Goal: Task Accomplishment & Management: Manage account settings

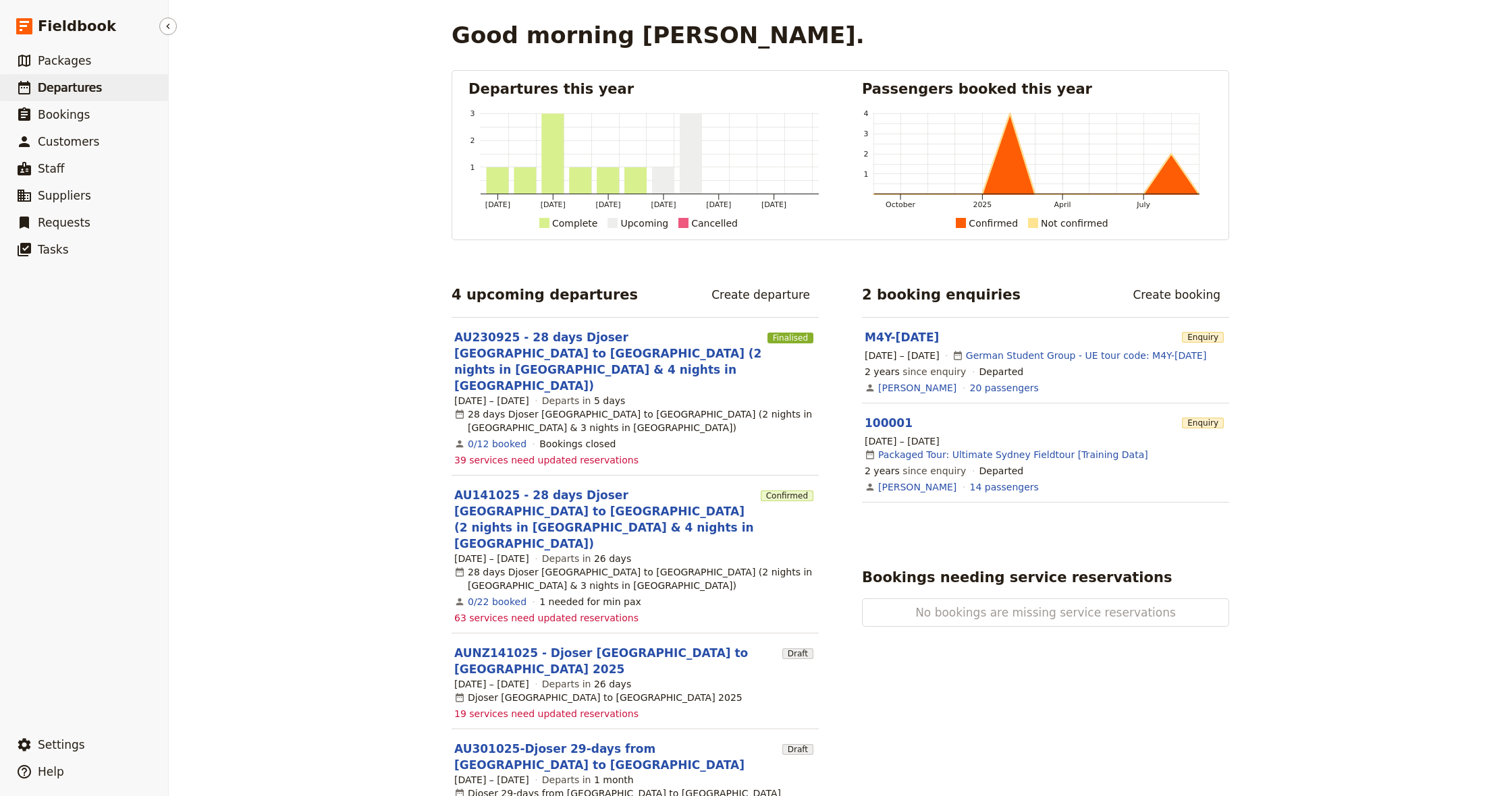
click at [81, 87] on span "Departures" at bounding box center [70, 88] width 64 height 14
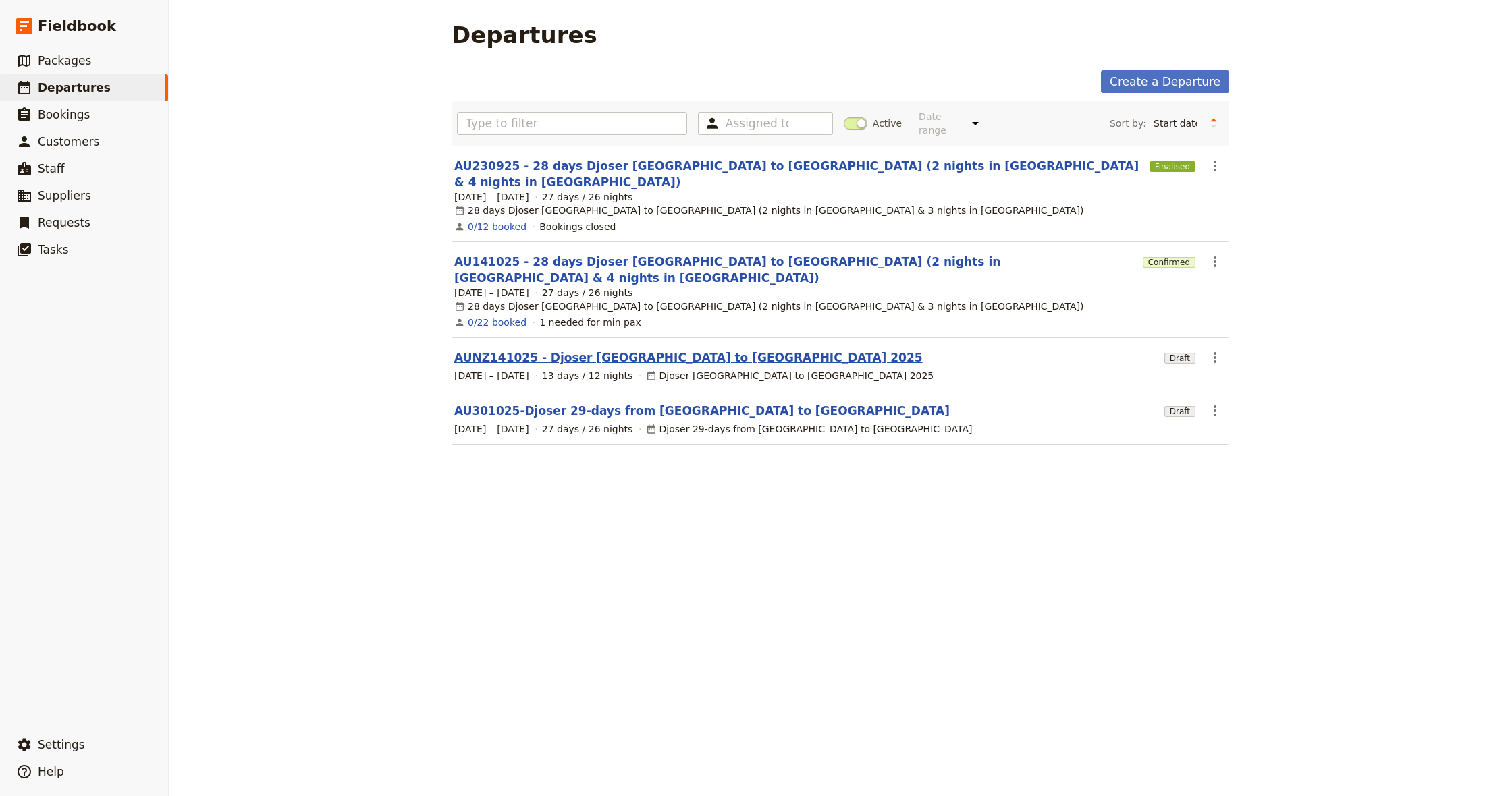
click at [552, 349] on link "AUNZ141025 - Djoser [GEOGRAPHIC_DATA] to [GEOGRAPHIC_DATA] 2025" at bounding box center [688, 357] width 469 height 16
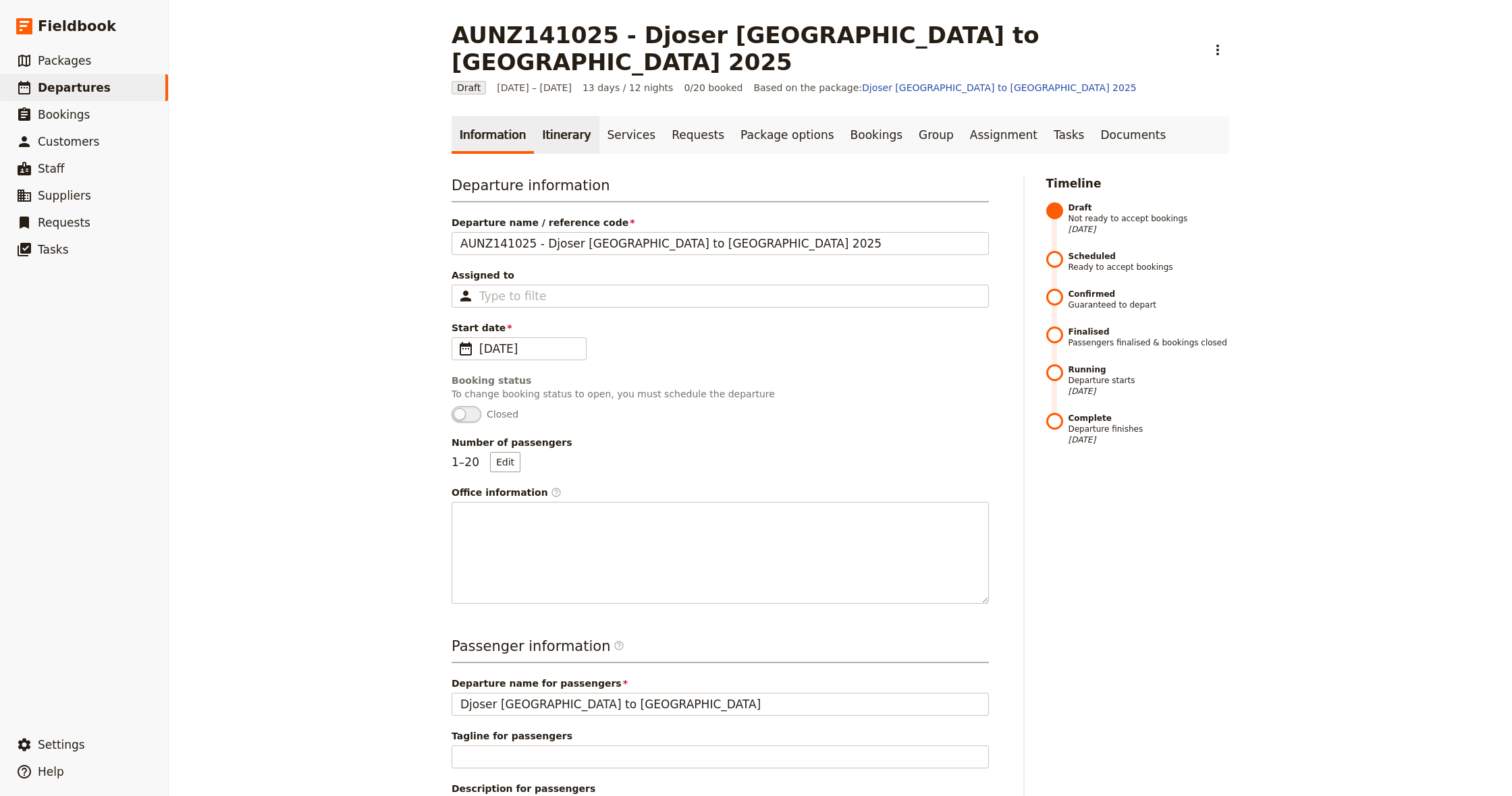
click at [550, 116] on link "Itinerary" at bounding box center [566, 134] width 64 height 38
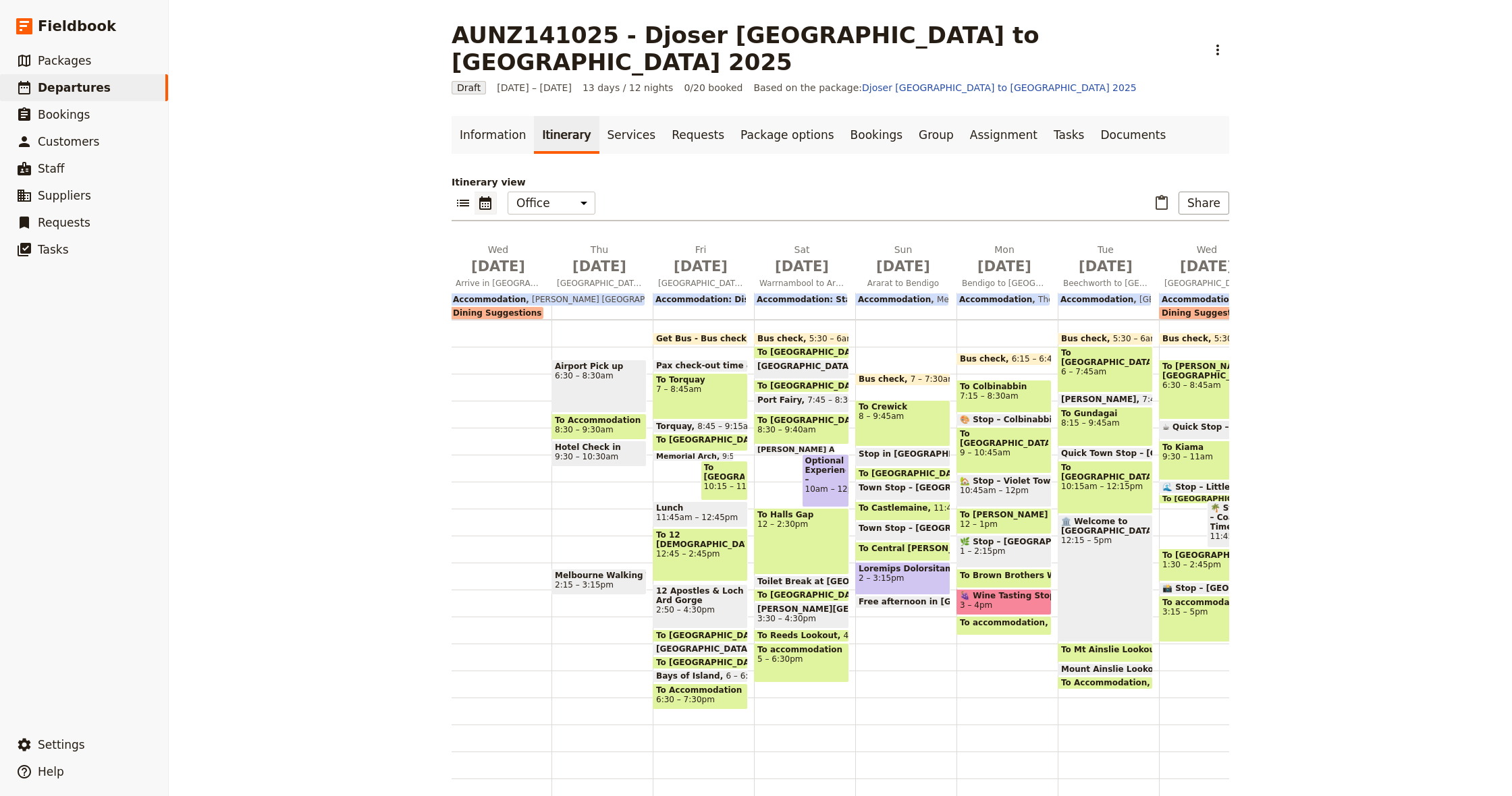
scroll to position [0, 140]
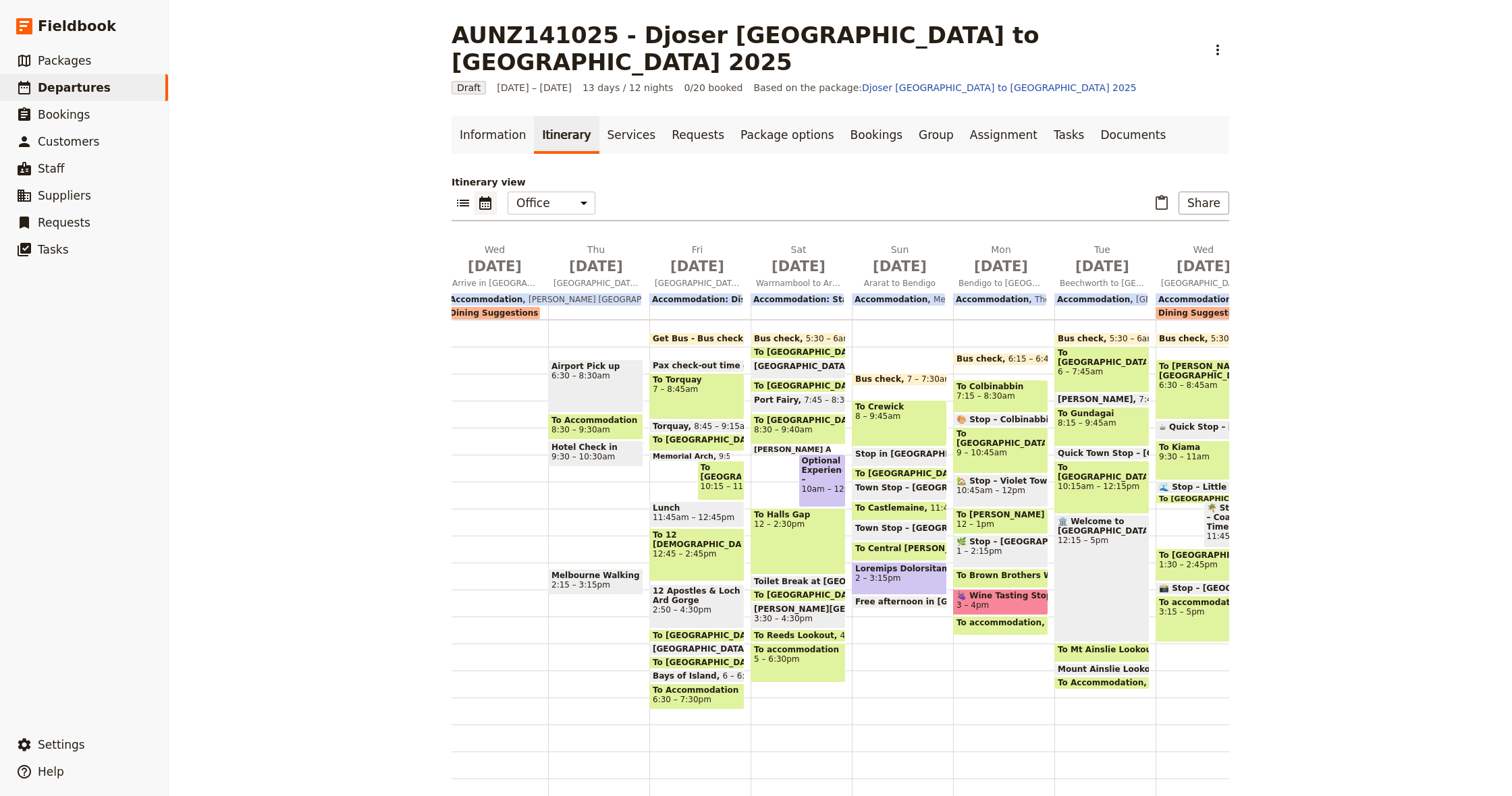
click at [612, 360] on div "Airport Pick up 6:30 – 8:30am" at bounding box center [596, 386] width 95 height 53
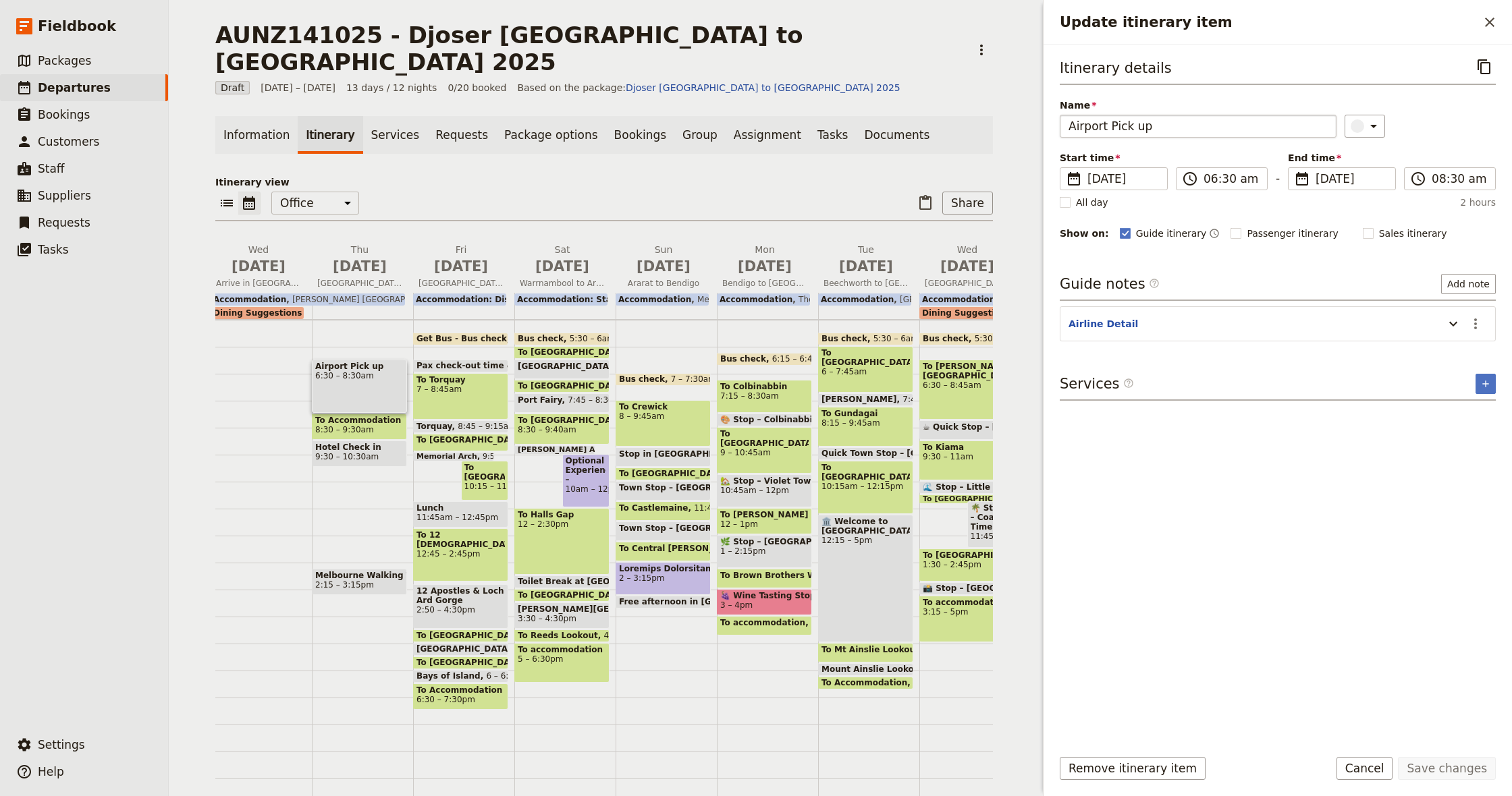
drag, startPoint x: 1490, startPoint y: 23, endPoint x: 1374, endPoint y: 116, distance: 148.7
click at [1490, 23] on icon "Close drawer" at bounding box center [1490, 23] width 10 height 10
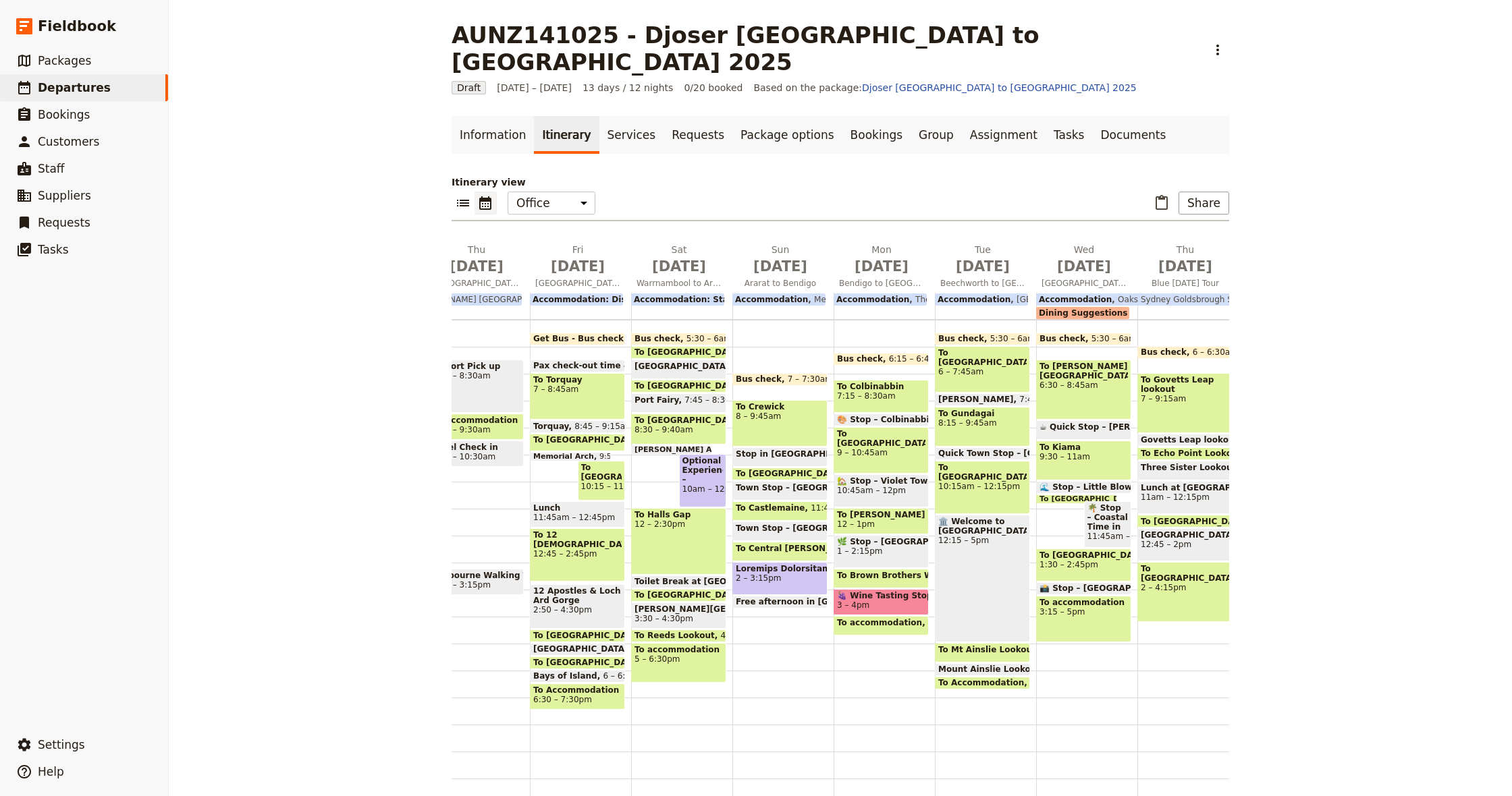
scroll to position [0, 254]
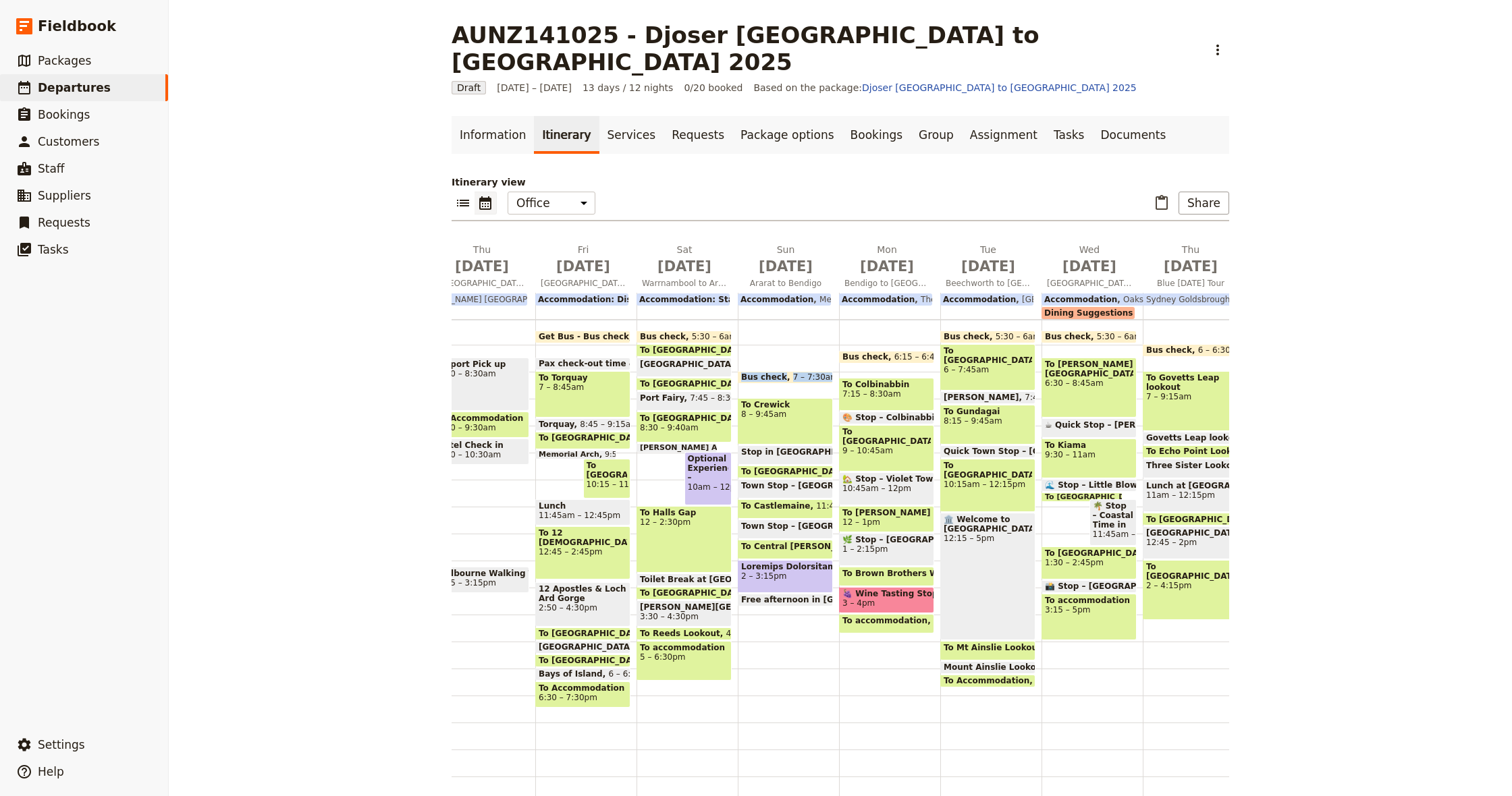
drag, startPoint x: 775, startPoint y: 353, endPoint x: 774, endPoint y: 361, distance: 8.1
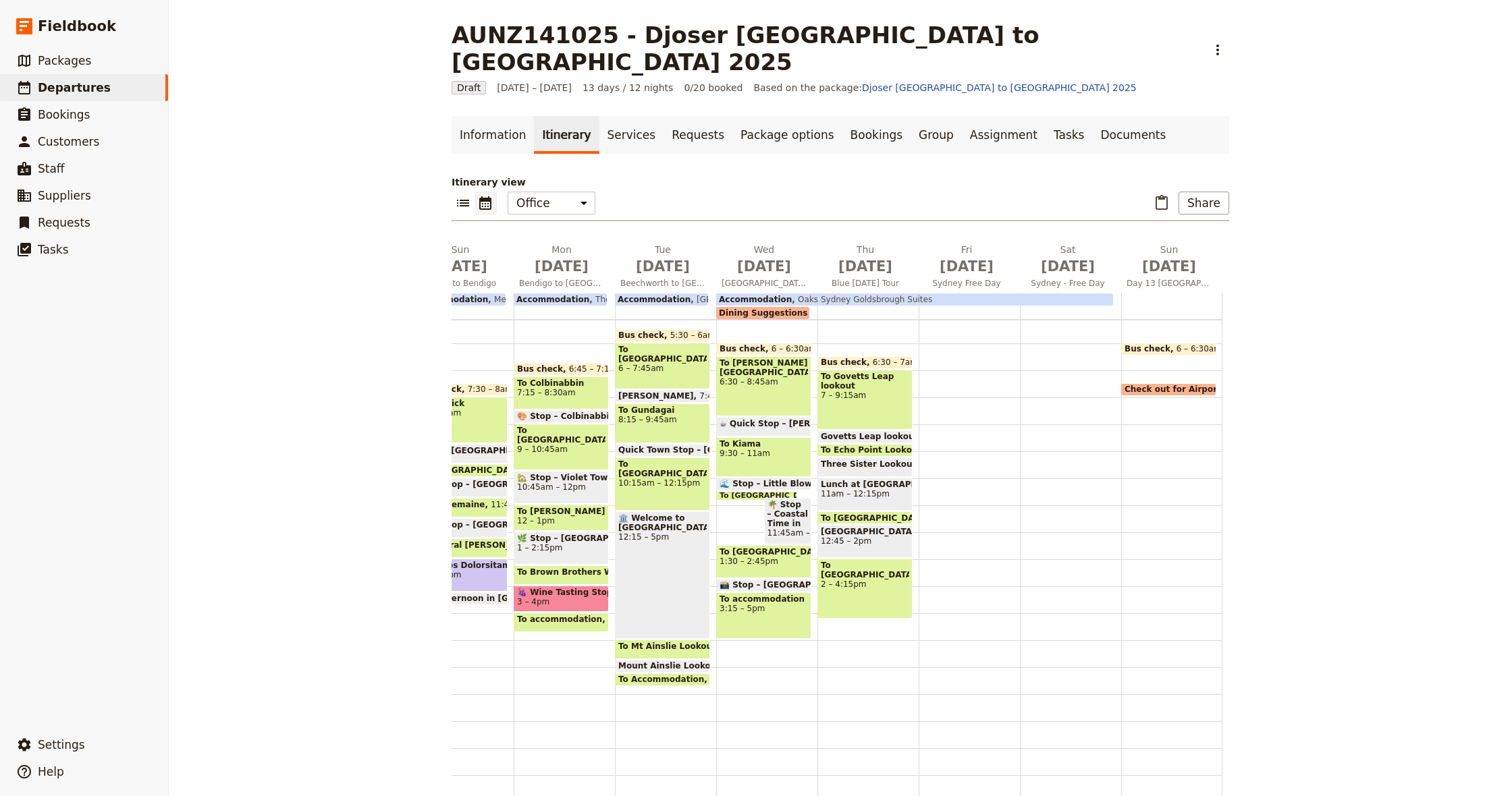
scroll to position [0, 579]
click at [861, 537] on span "12:45 – 2pm" at bounding box center [865, 542] width 89 height 10
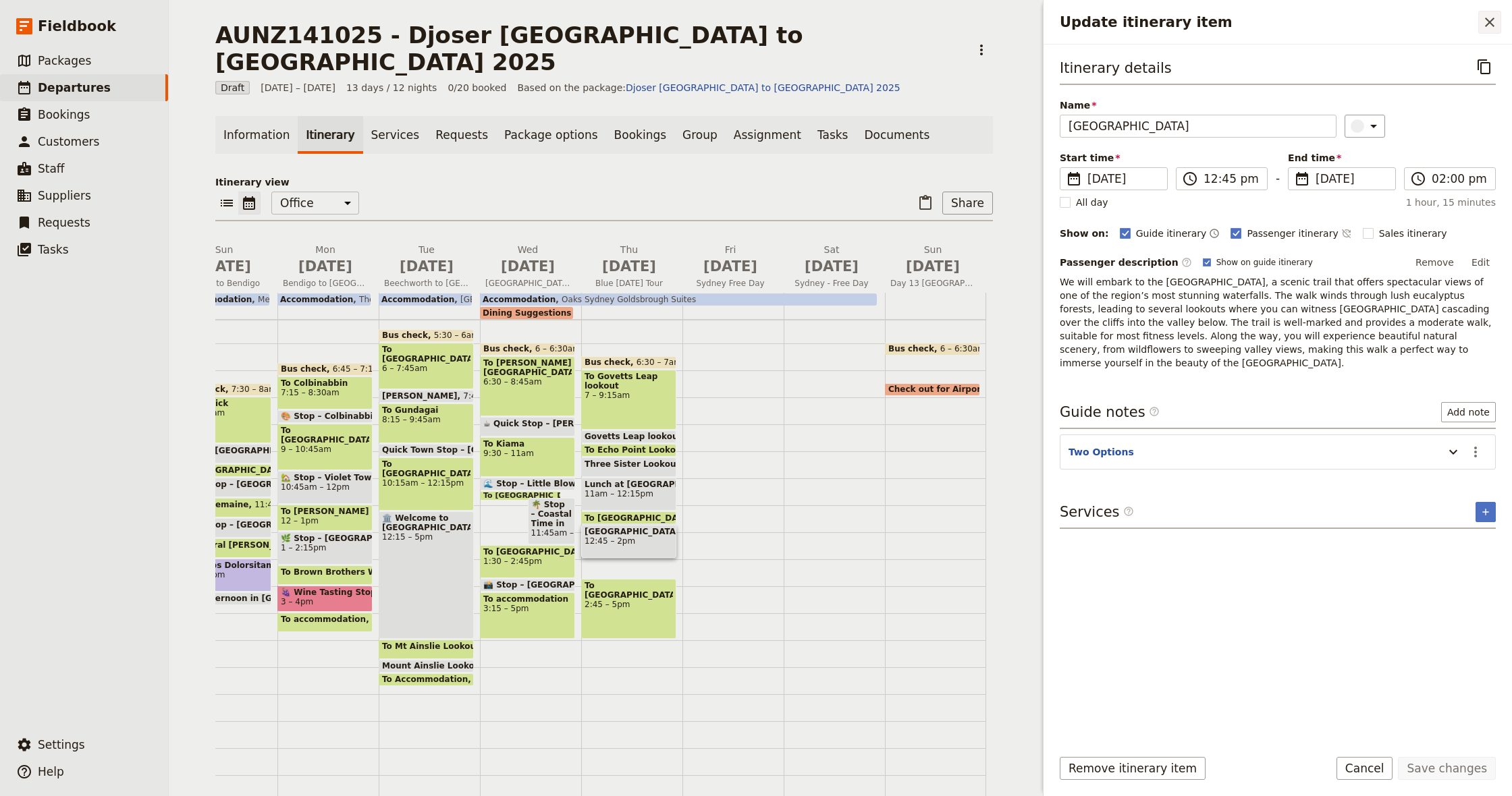
click at [1485, 23] on icon "Close drawer" at bounding box center [1490, 23] width 16 height 16
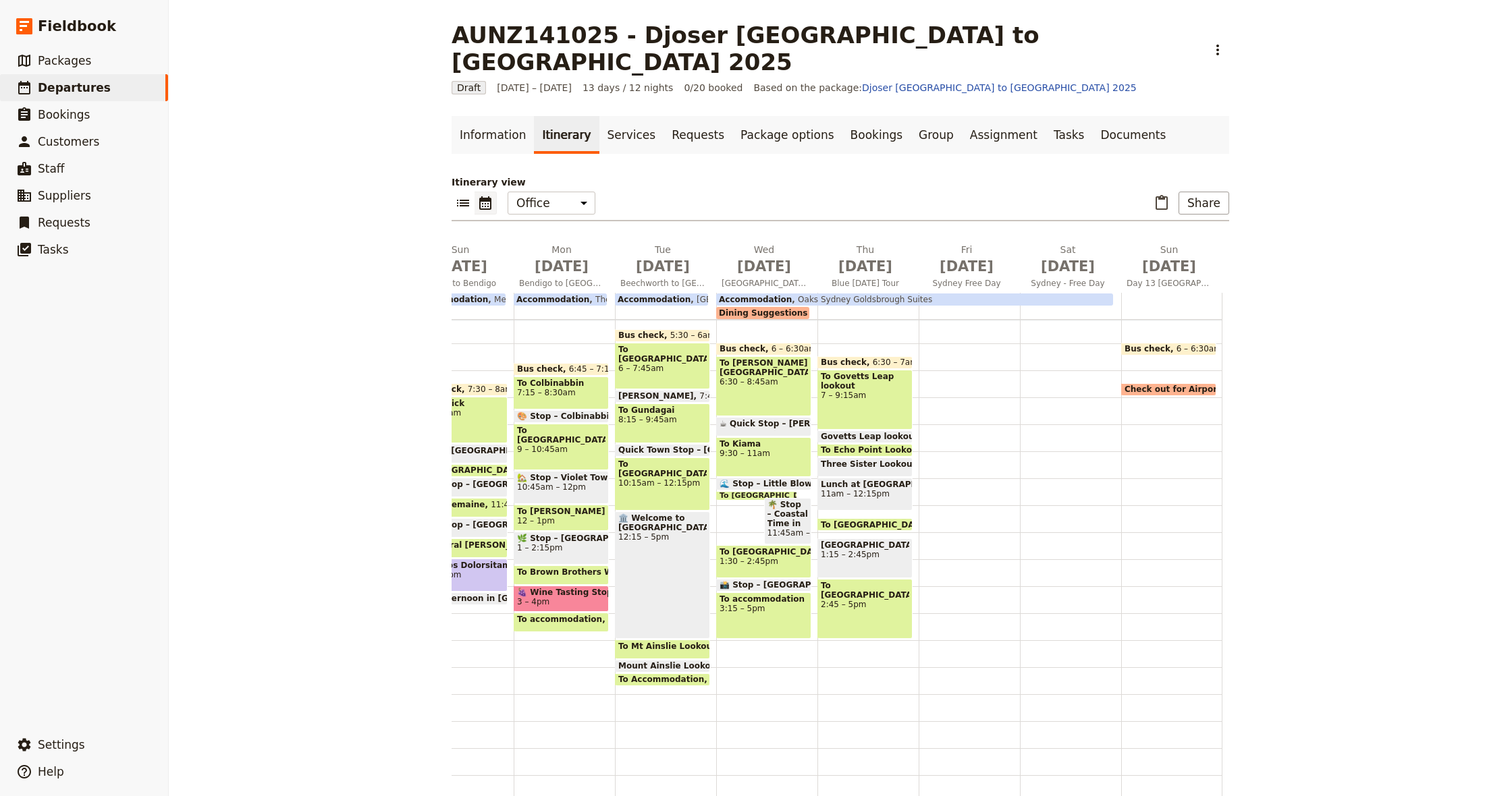
click at [863, 550] on span "1:15 – 2:45pm" at bounding box center [865, 555] width 89 height 10
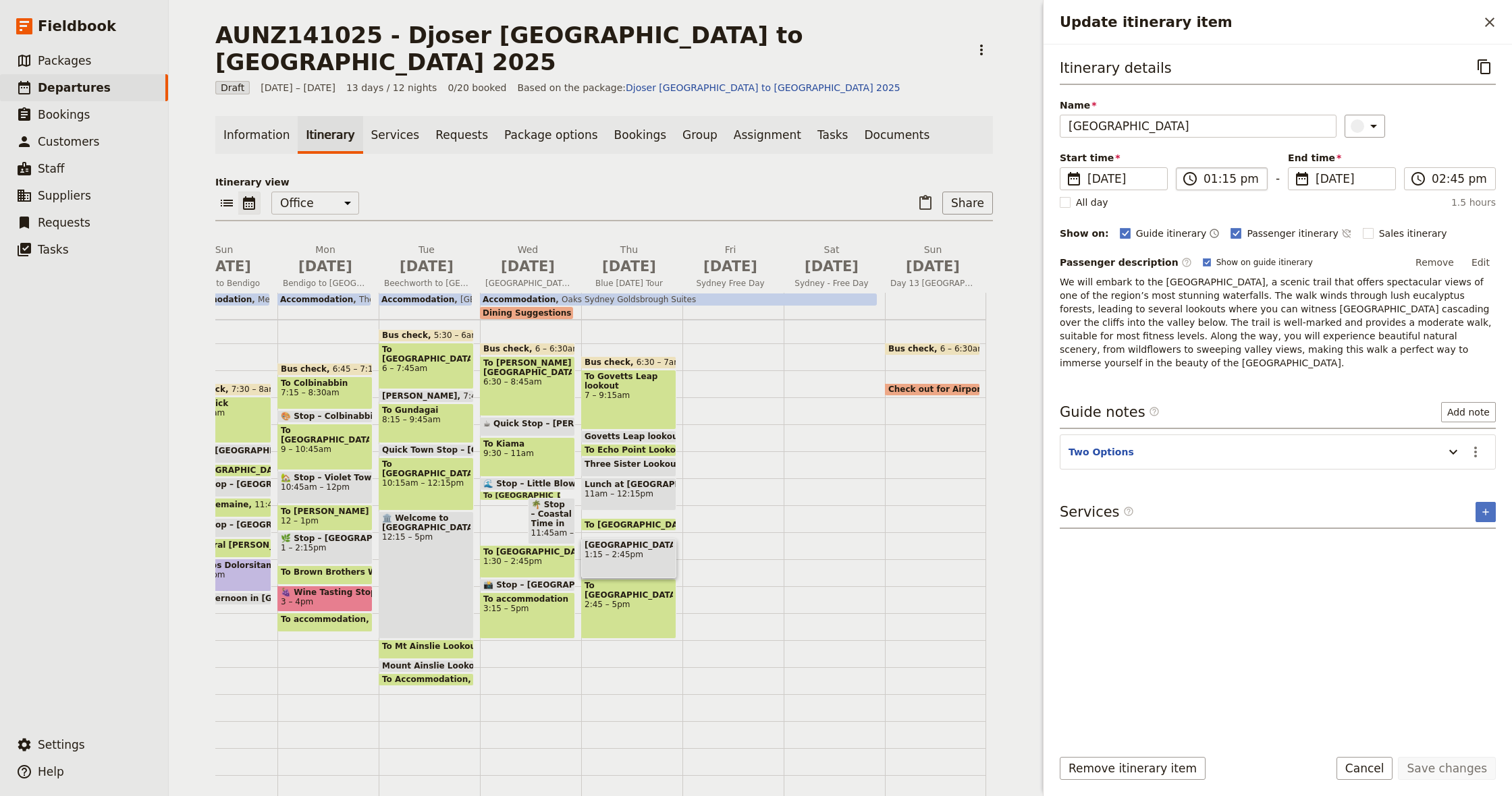
drag, startPoint x: 1202, startPoint y: 184, endPoint x: 1214, endPoint y: 183, distance: 12.0
click at [1202, 184] on label "​ 01:15 pm" at bounding box center [1222, 179] width 92 height 23
click at [1204, 184] on input "01:15 pm" at bounding box center [1231, 179] width 56 height 16
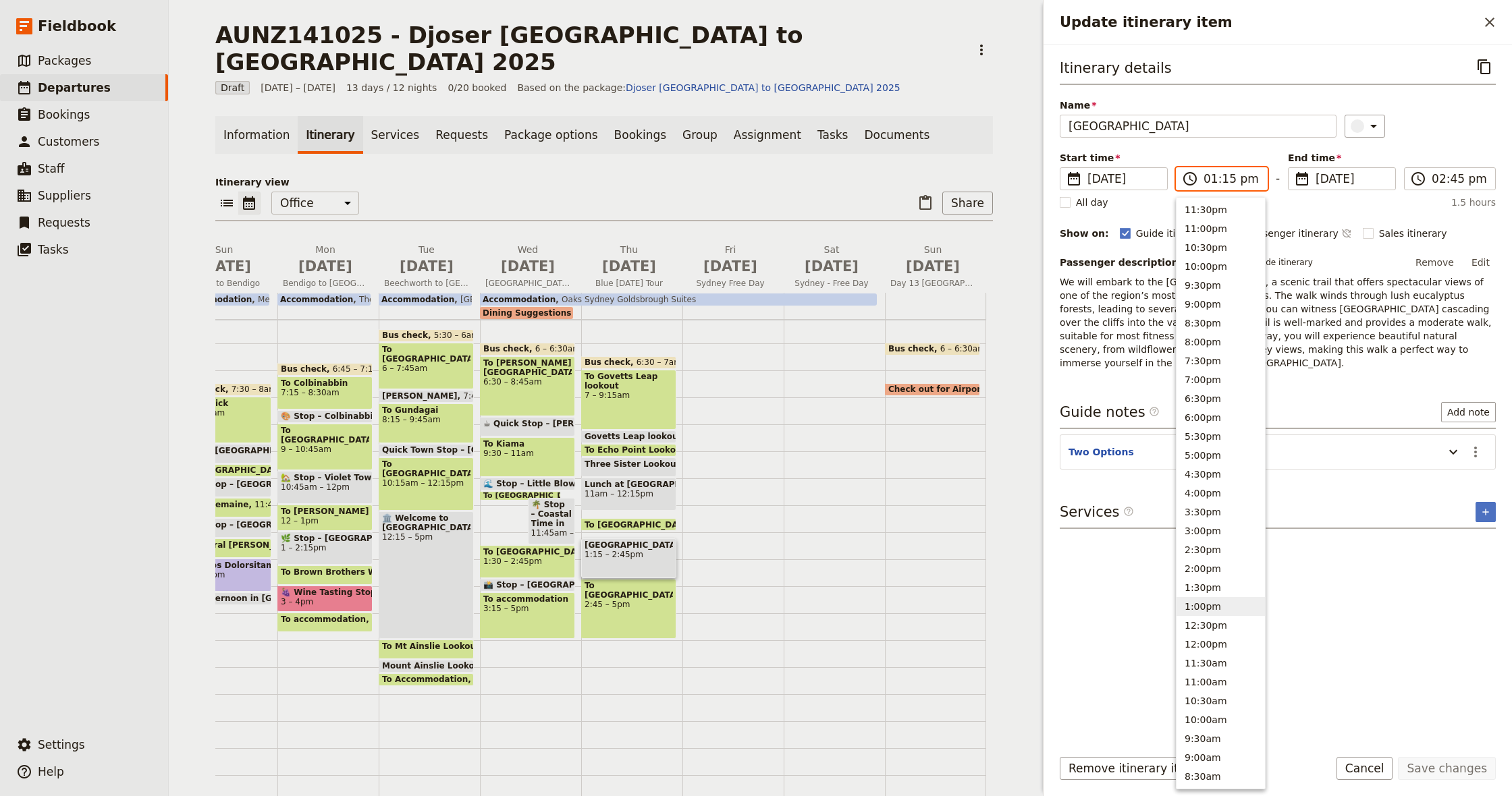
click at [1224, 180] on input "01:15 pm" at bounding box center [1231, 179] width 56 height 16
type input "01:00 pm"
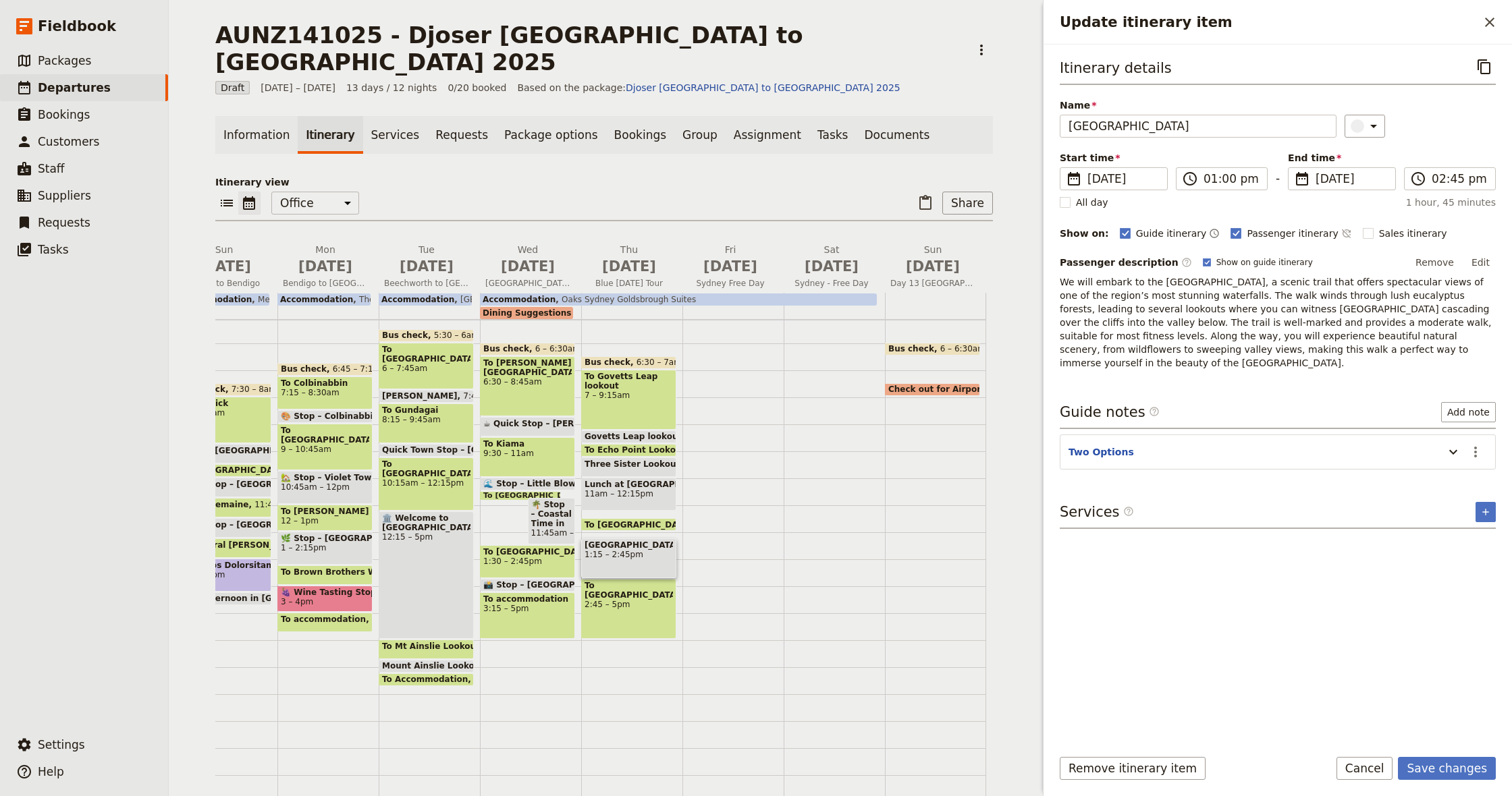
drag, startPoint x: 1457, startPoint y: 126, endPoint x: 1448, endPoint y: 215, distance: 89.5
click at [1457, 126] on div "​" at bounding box center [1420, 126] width 152 height 23
click at [1450, 768] on button "Save changes" at bounding box center [1448, 769] width 98 height 23
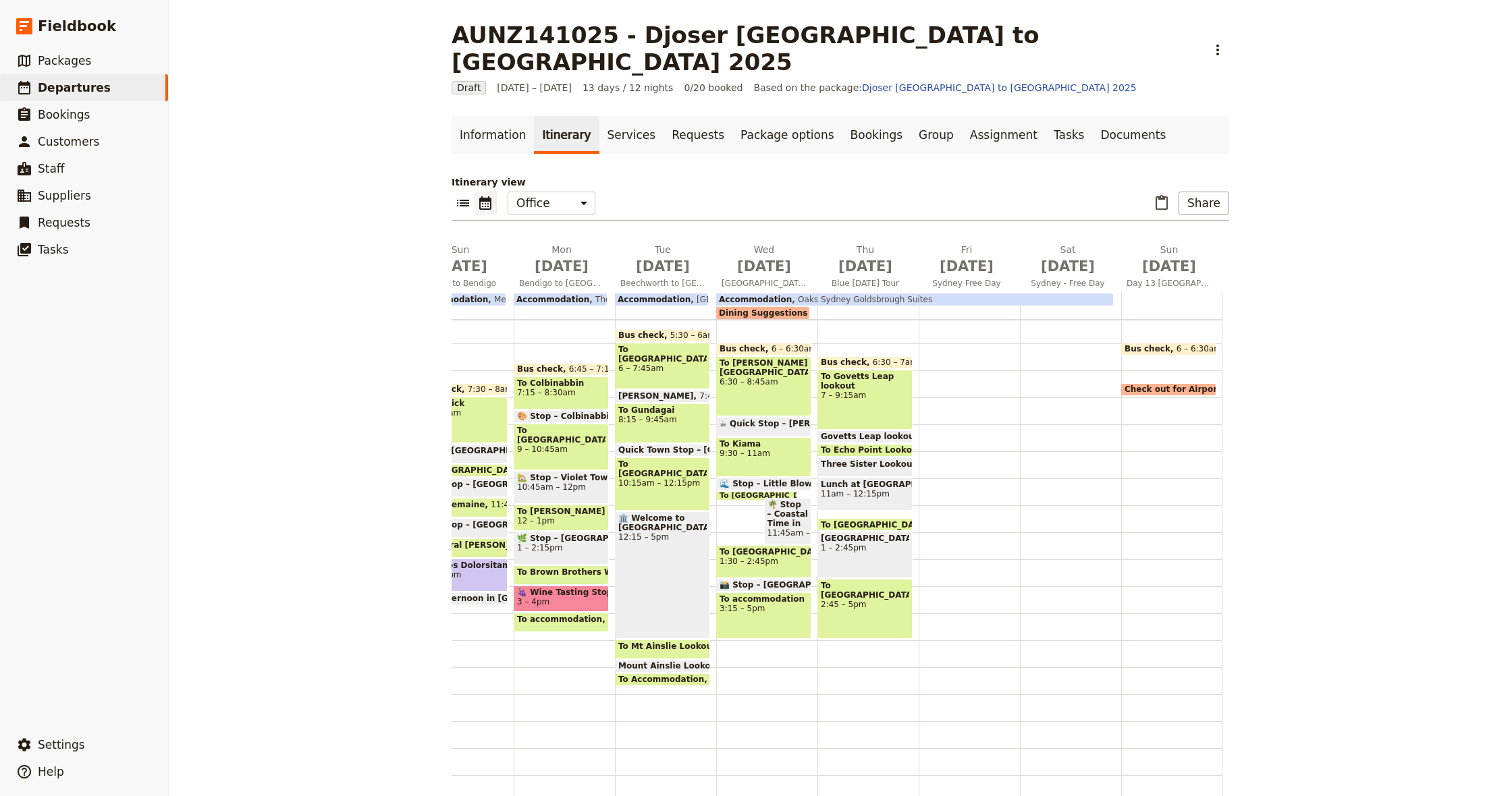
click at [866, 489] on span "11am – 12:15pm" at bounding box center [865, 494] width 89 height 10
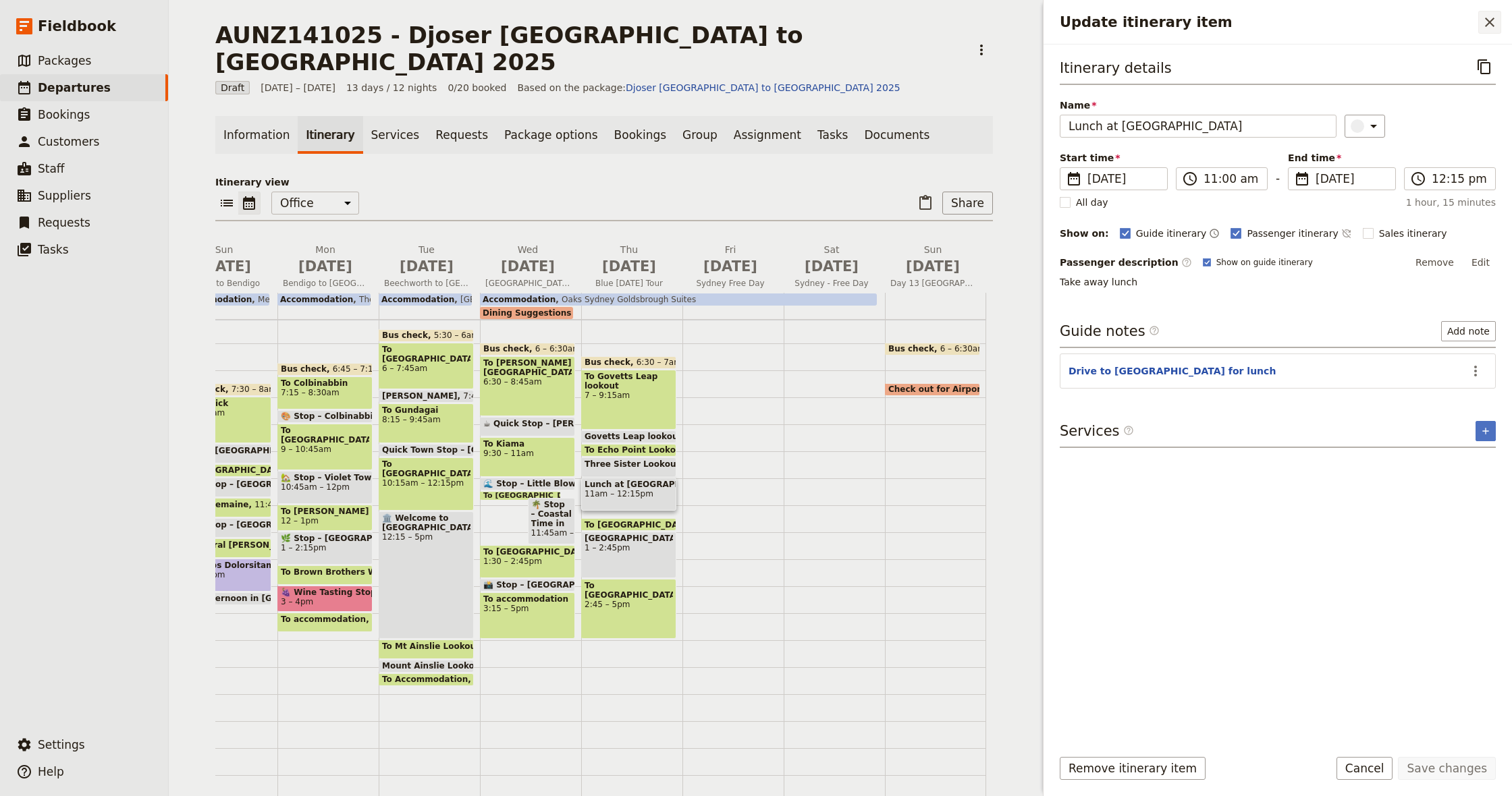
click at [1495, 24] on icon "Close drawer" at bounding box center [1490, 23] width 16 height 16
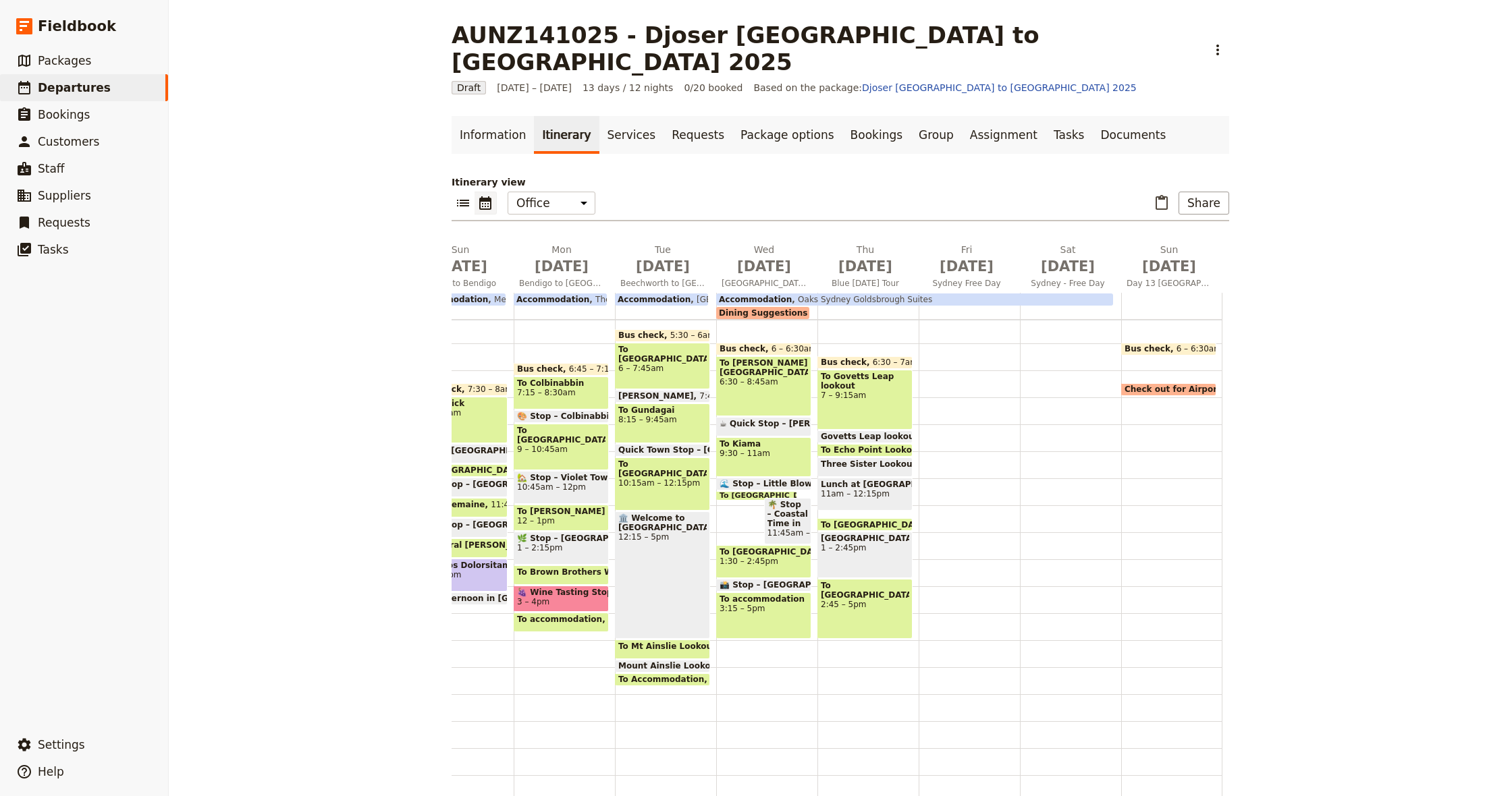
click at [866, 489] on span "11am – 12:15pm" at bounding box center [865, 494] width 89 height 10
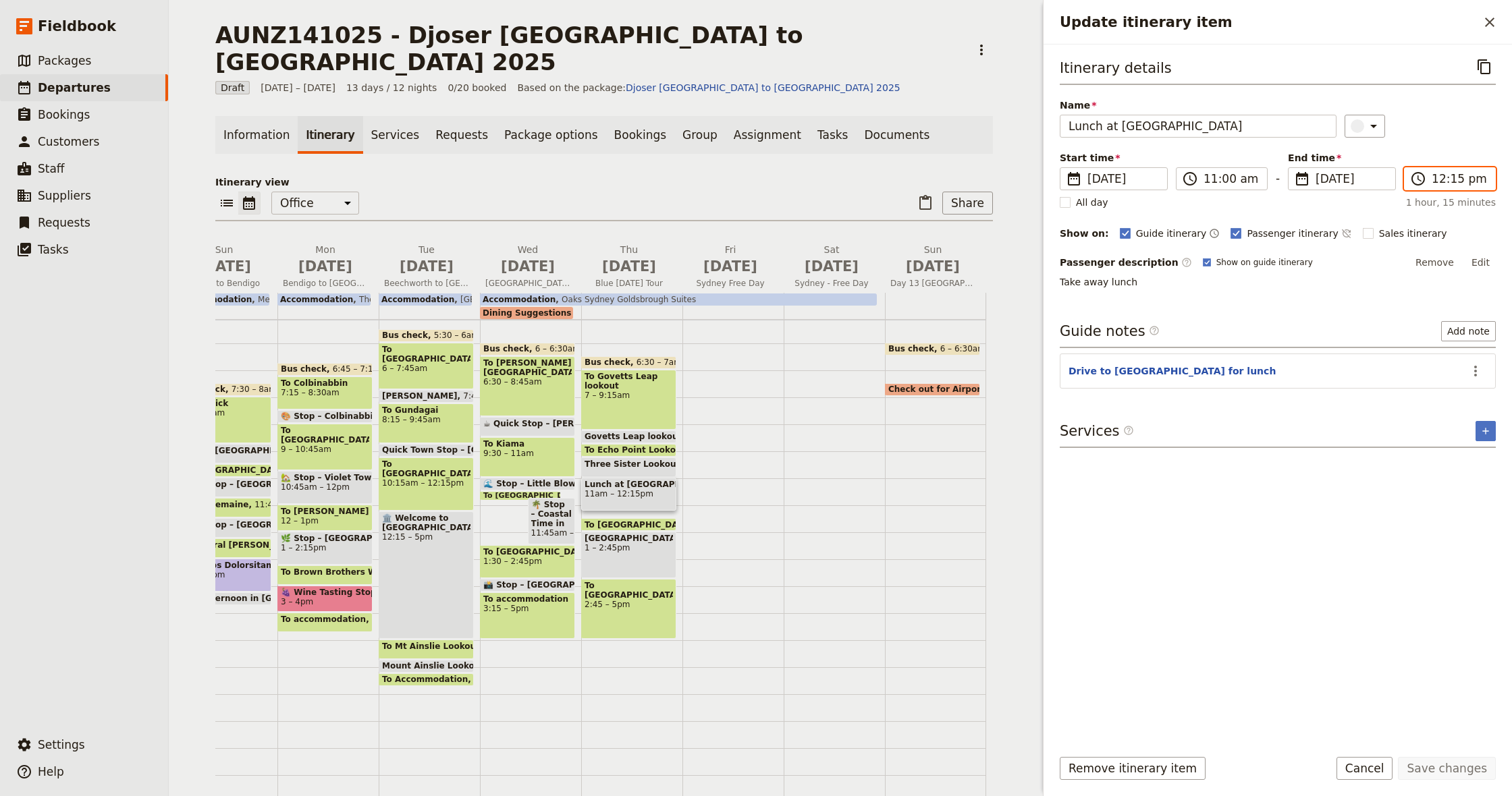
click at [1454, 176] on input "12:15 pm" at bounding box center [1460, 179] width 56 height 16
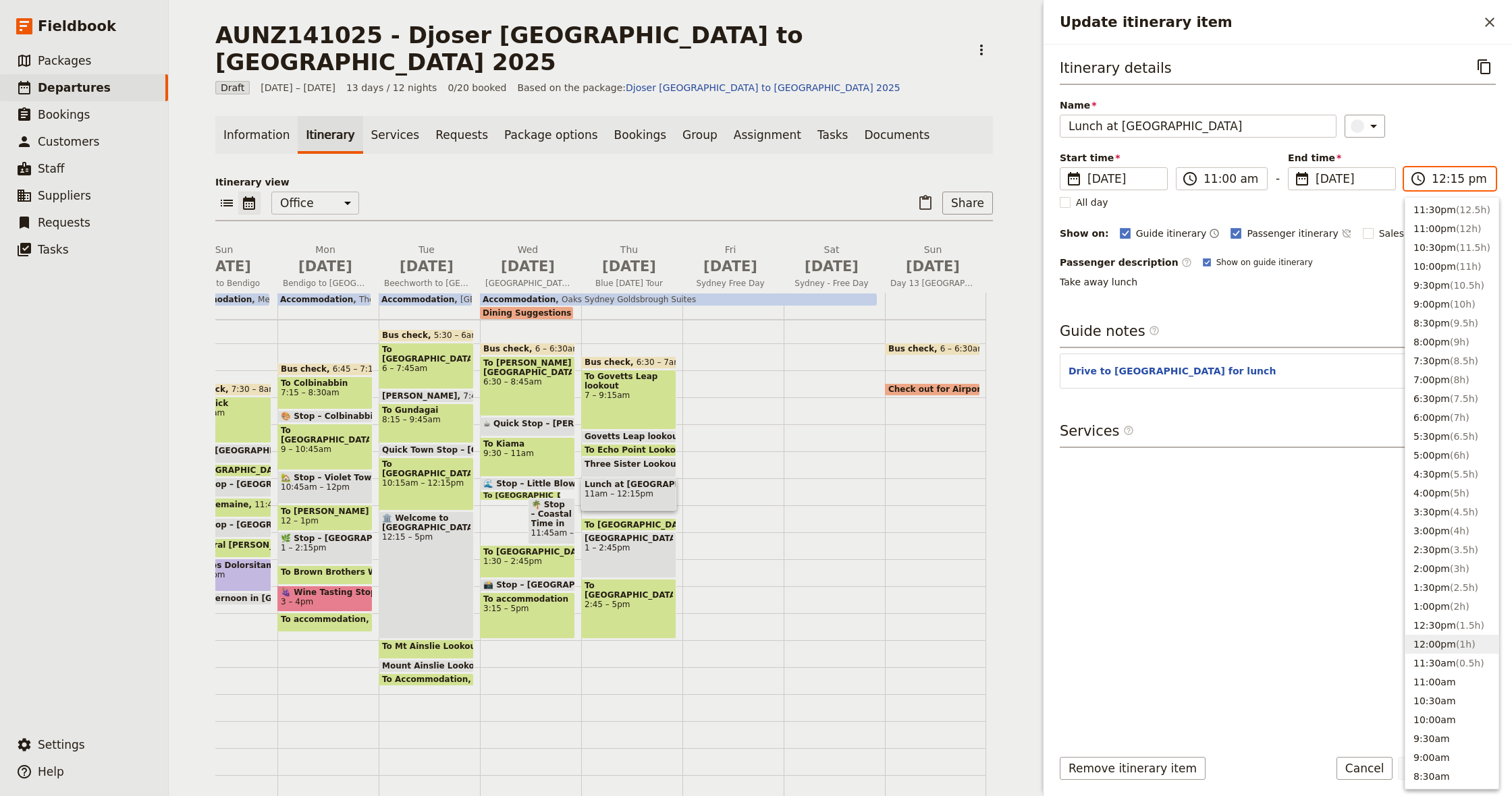
click at [1454, 176] on input "12:15 pm" at bounding box center [1460, 179] width 56 height 16
type input "12:30 pm"
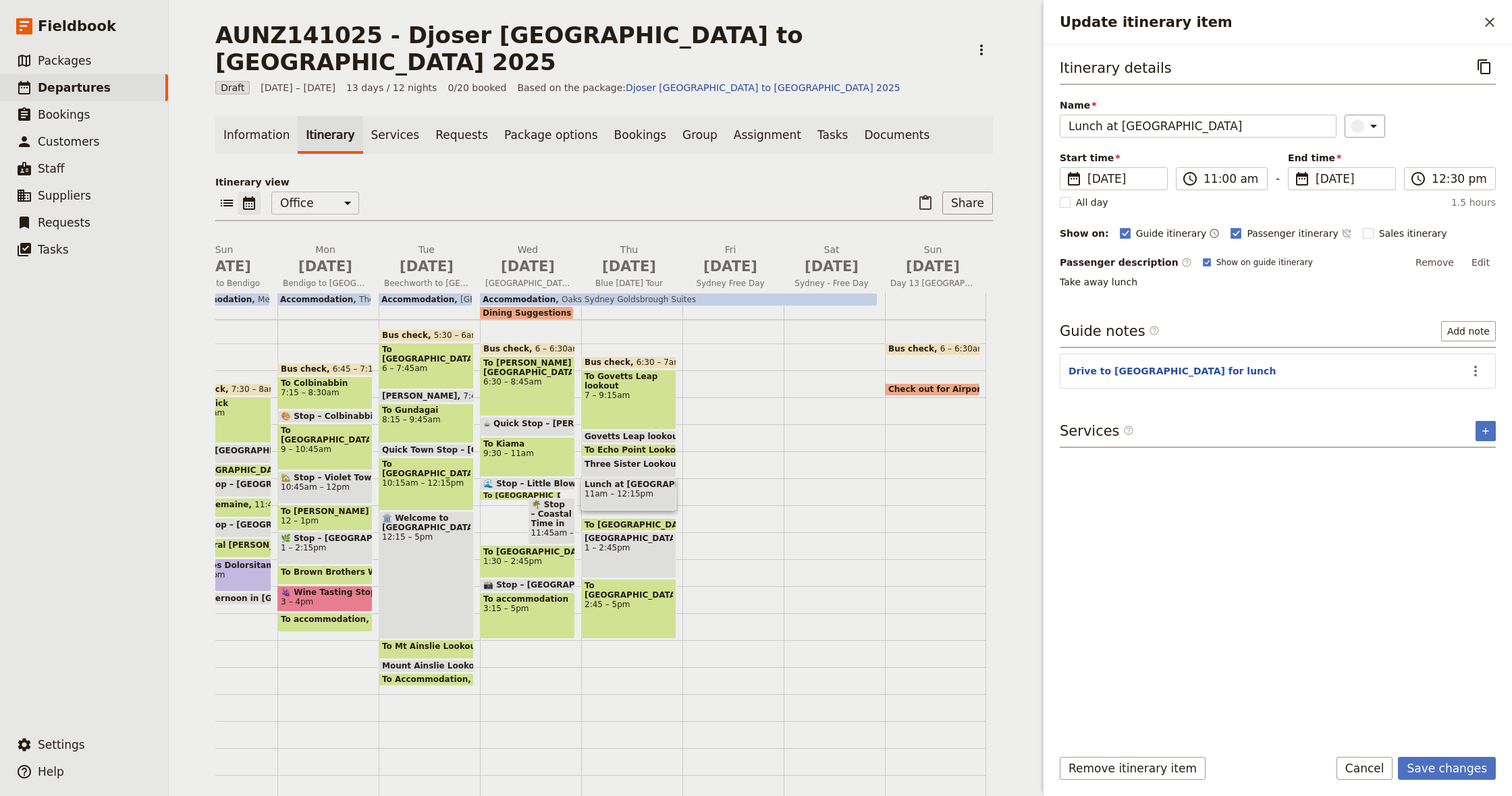
click at [1320, 288] on p "Take away lunch" at bounding box center [1279, 282] width 436 height 14
click at [1450, 775] on button "Save changes" at bounding box center [1448, 769] width 98 height 23
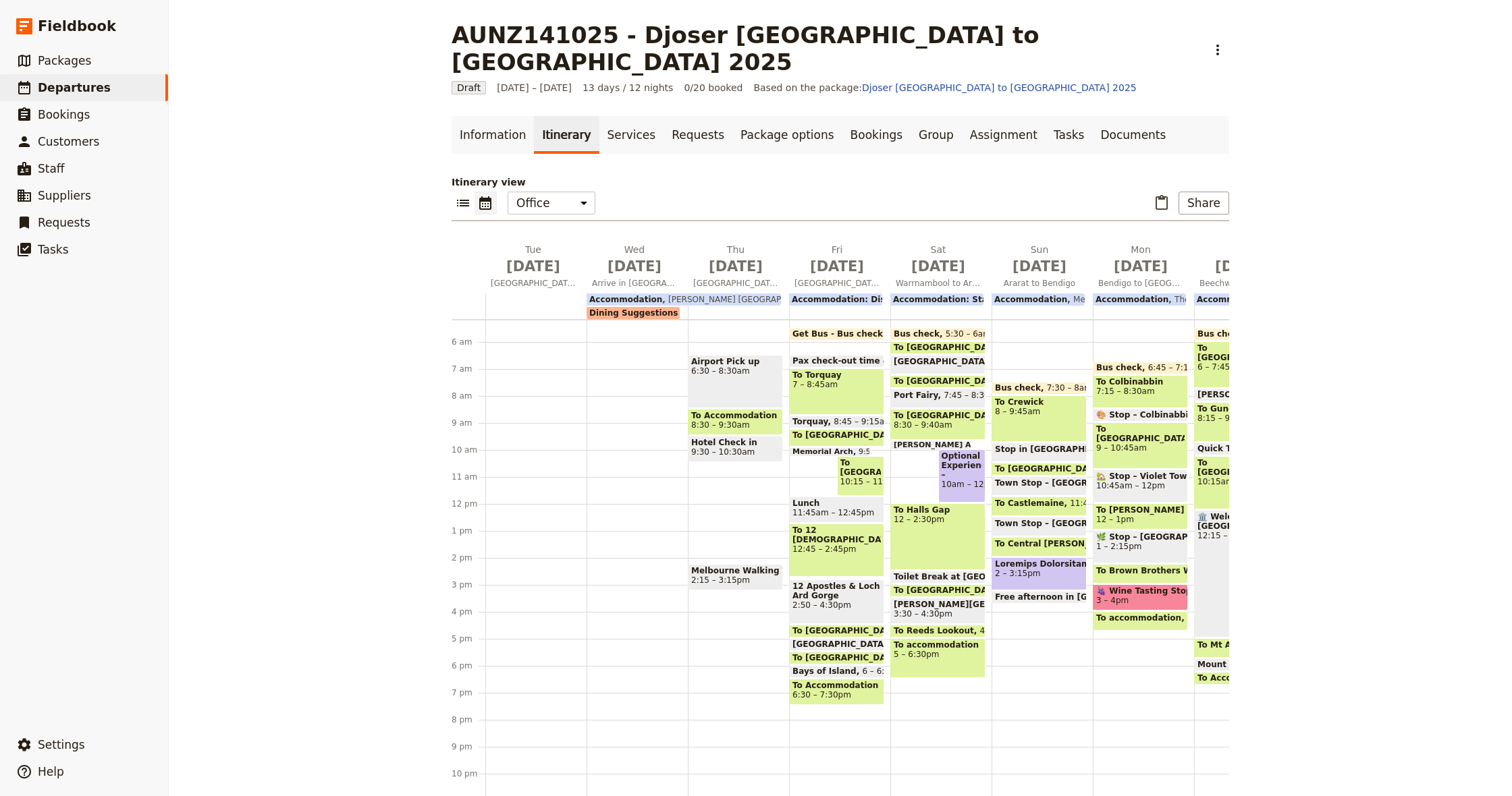
scroll to position [0, 0]
click at [67, 61] on span "Packages" at bounding box center [64, 60] width 53 height 14
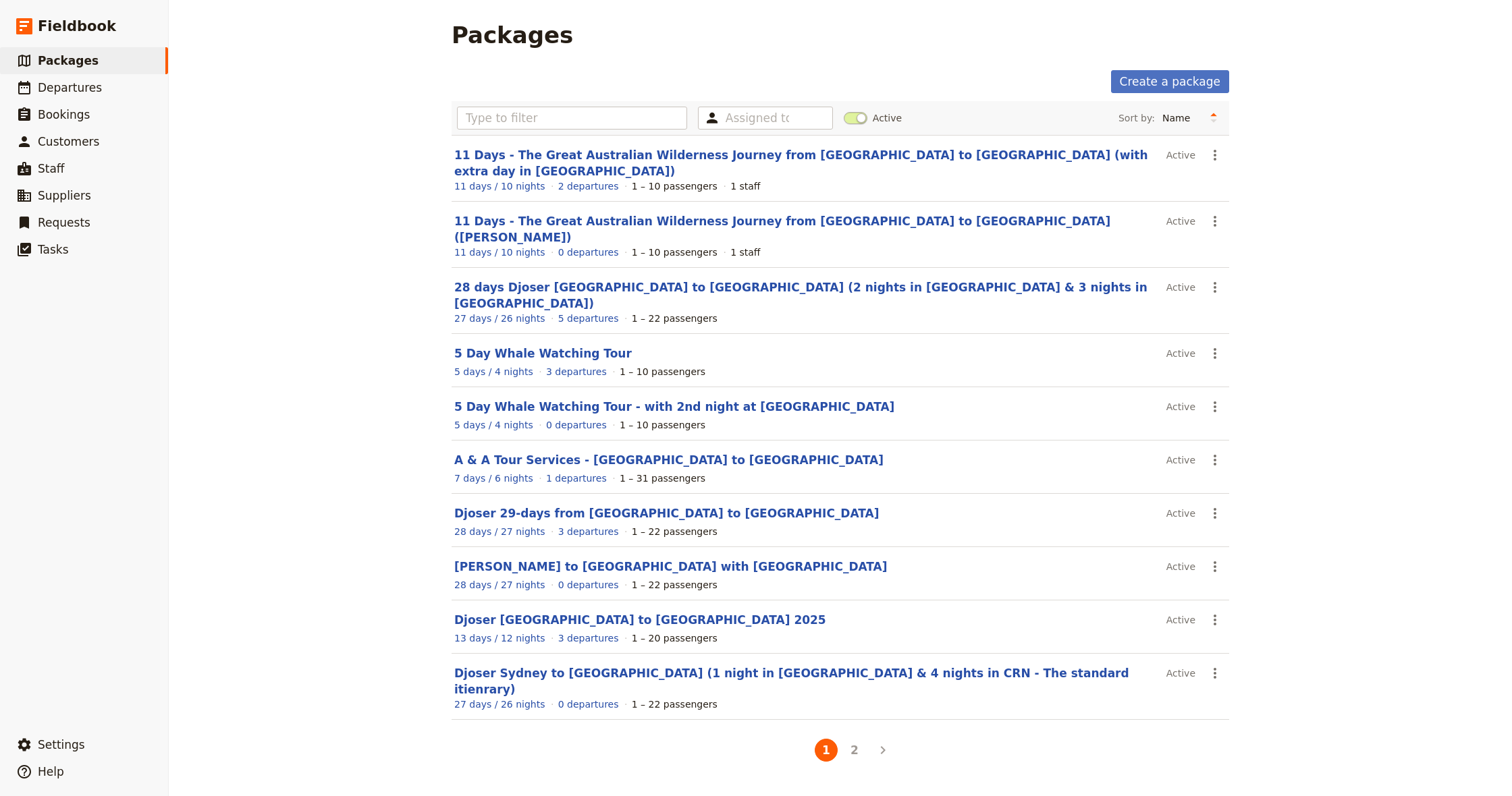
click at [564, 613] on link "Djoser [GEOGRAPHIC_DATA] to [GEOGRAPHIC_DATA] 2025" at bounding box center [640, 620] width 372 height 14
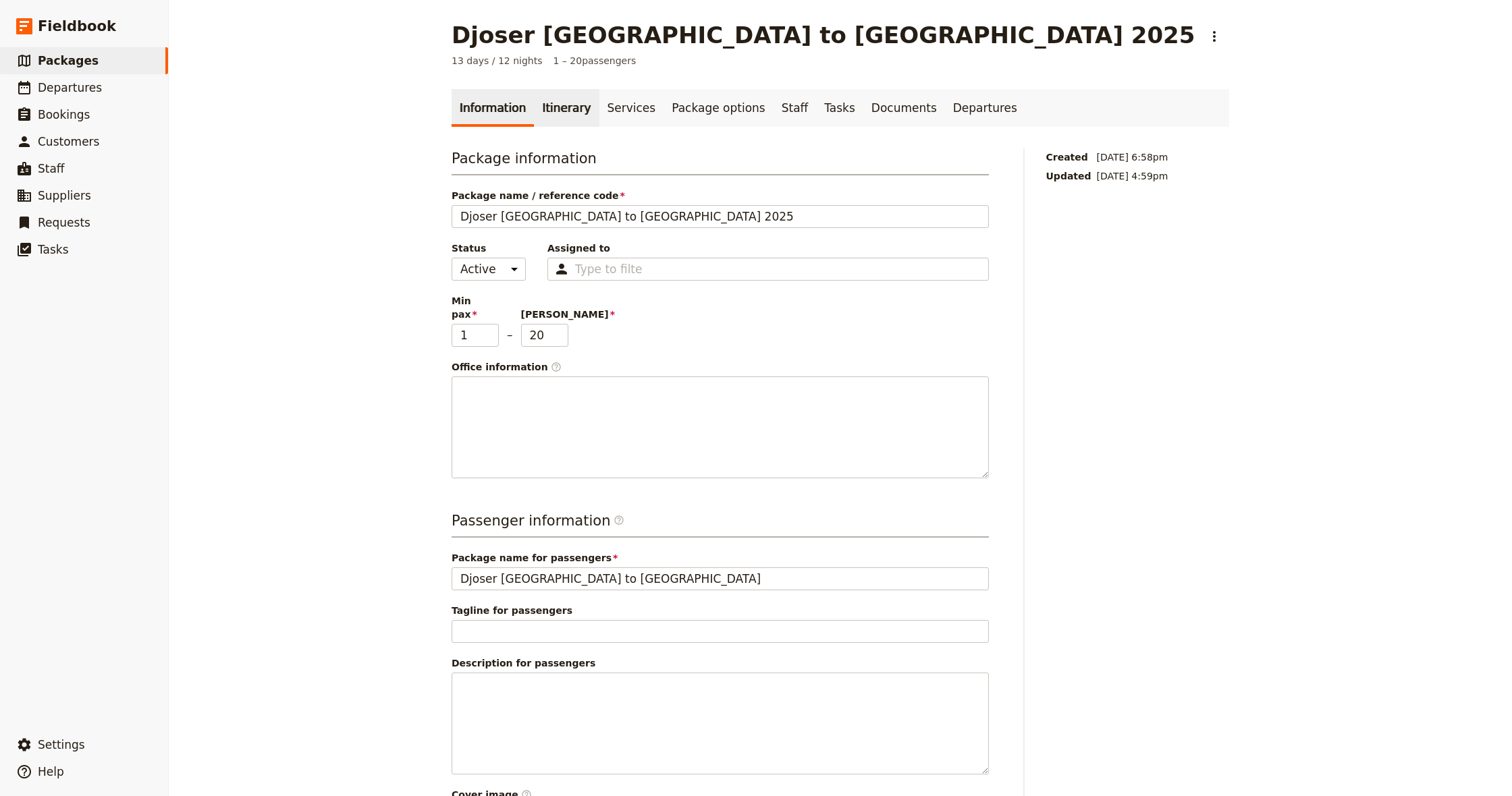
click at [554, 115] on link "Itinerary" at bounding box center [566, 108] width 64 height 38
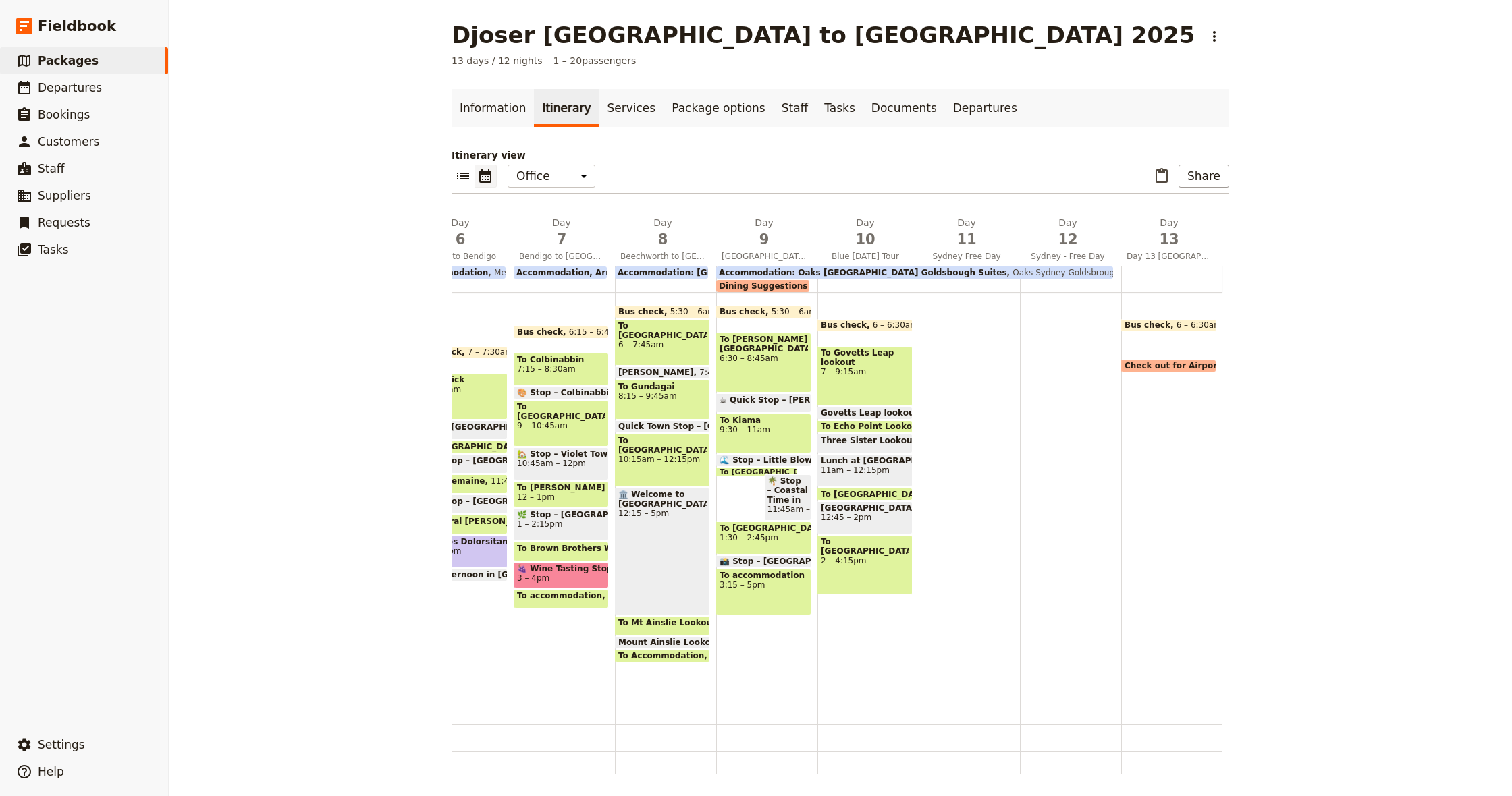
scroll to position [0, 579]
click at [872, 520] on span "12:45 – 2pm" at bounding box center [865, 518] width 89 height 10
select select "10"
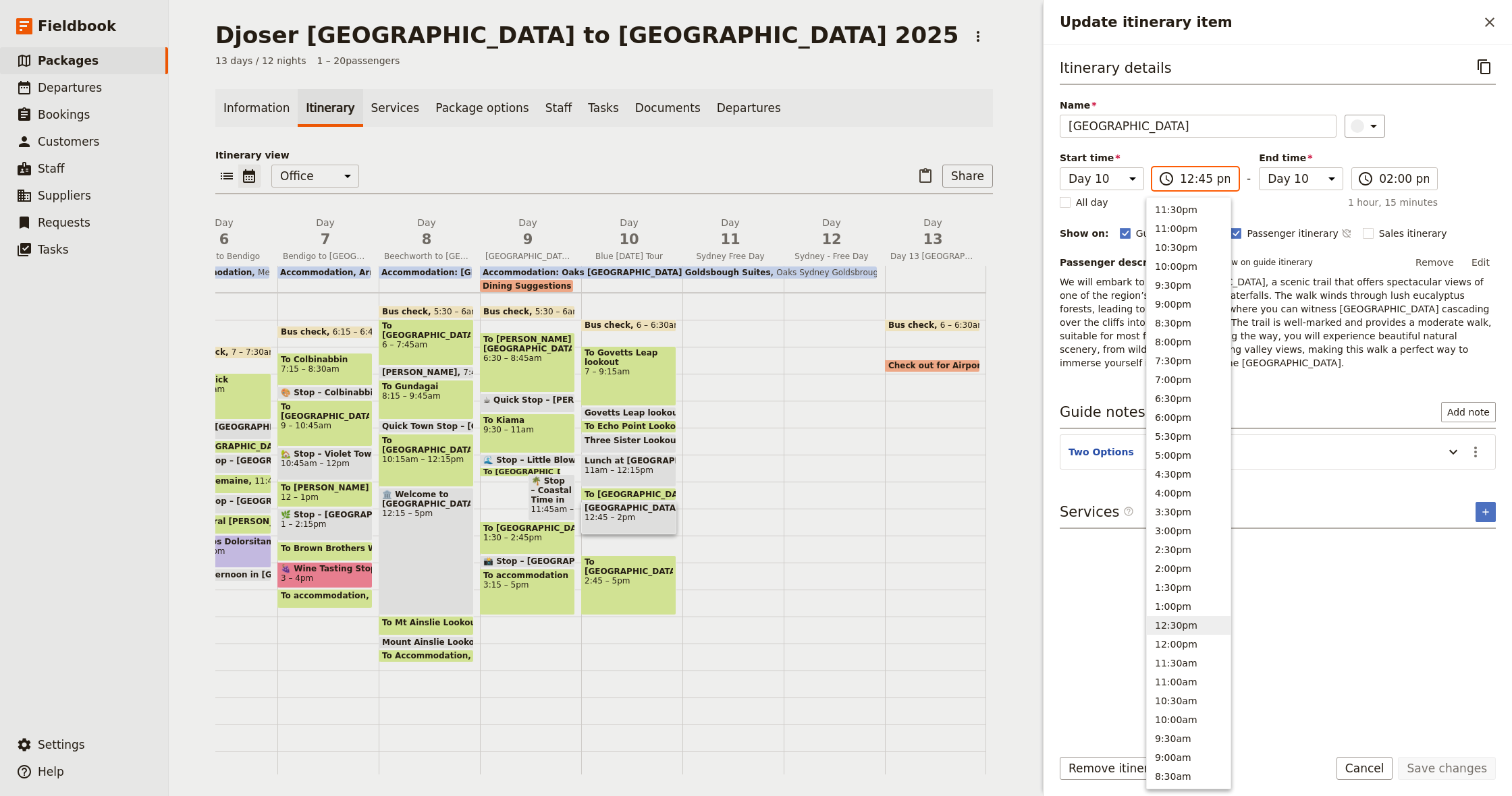
click at [1181, 182] on input "12:45 pm" at bounding box center [1205, 179] width 50 height 16
type input "01:00 pm"
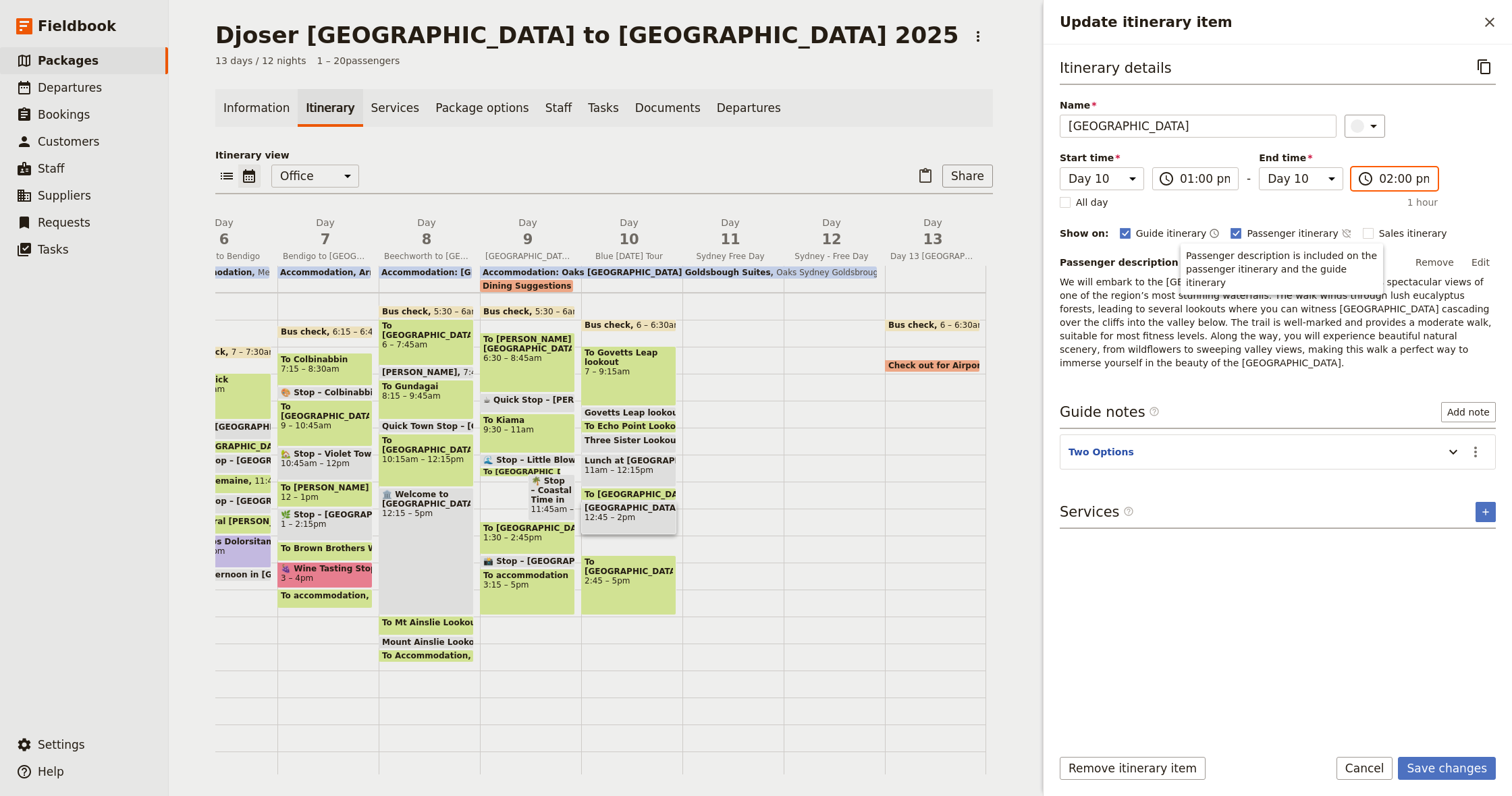
click at [1394, 178] on input "02:00 pm" at bounding box center [1404, 179] width 50 height 16
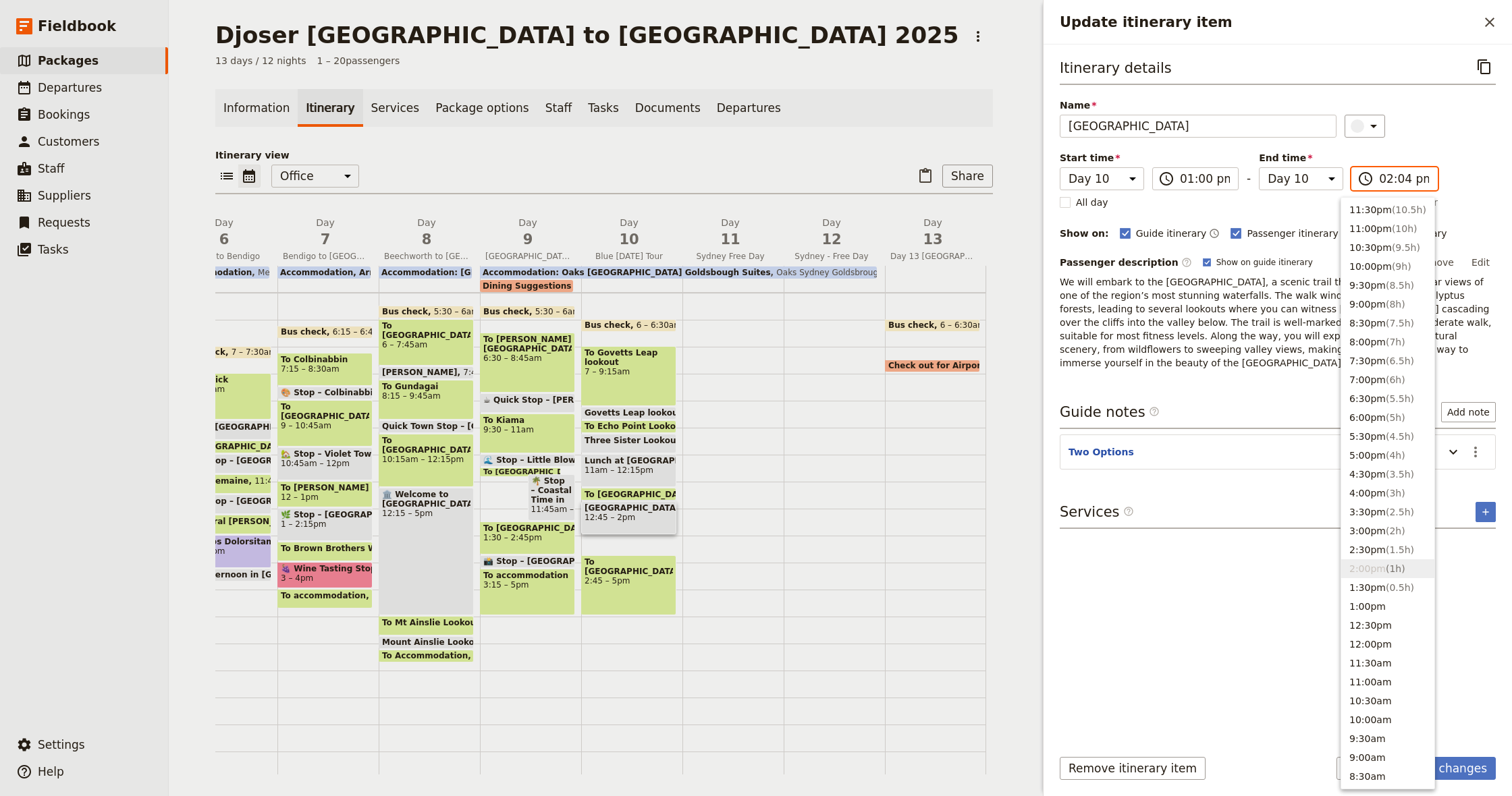
type input "02:45 pm"
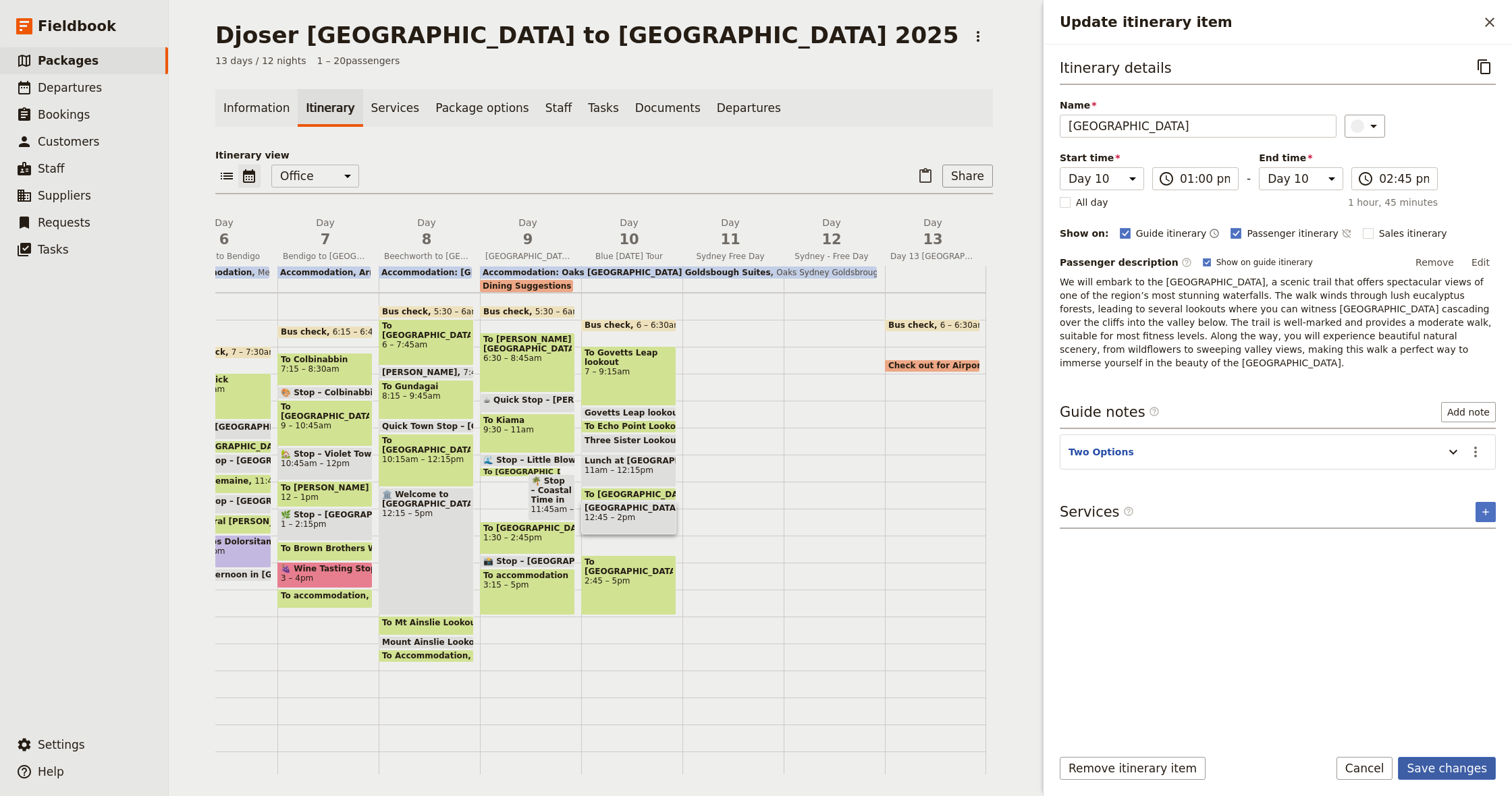
click at [1438, 769] on button "Save changes" at bounding box center [1448, 769] width 98 height 23
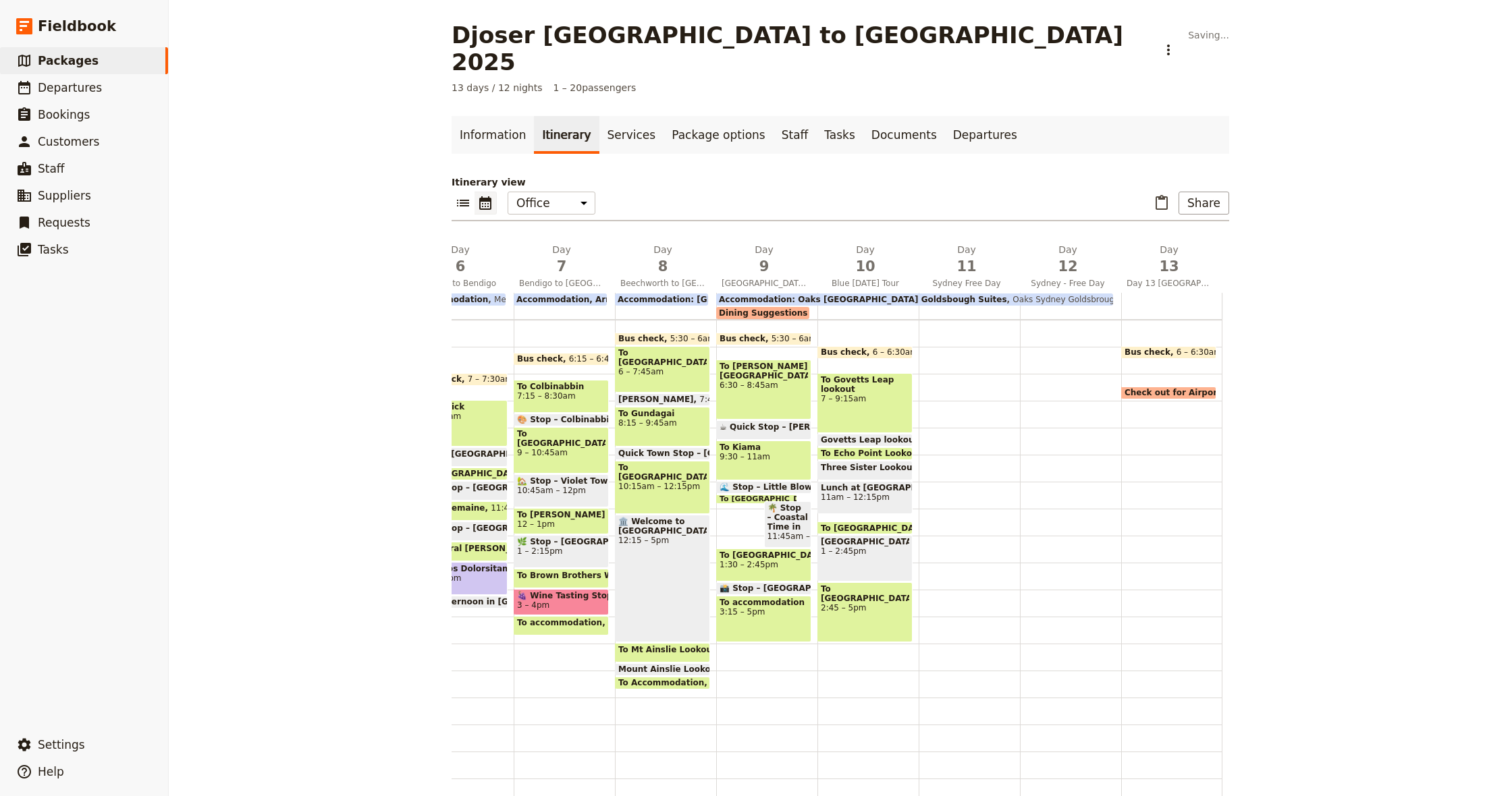
click at [889, 493] on span "11am – 12:15pm" at bounding box center [865, 497] width 89 height 10
select select "10"
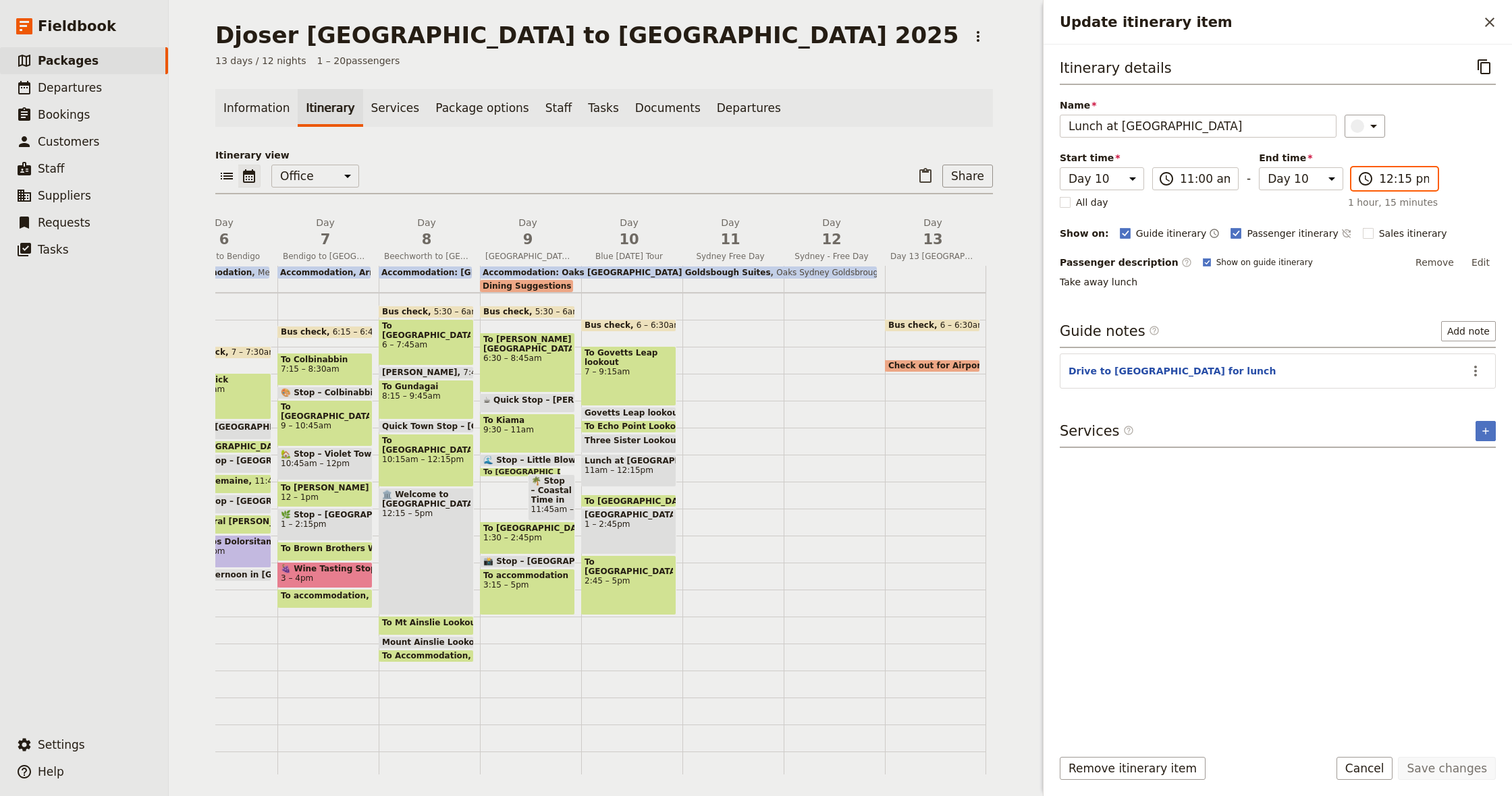
click at [1387, 177] on input "12:15 pm" at bounding box center [1404, 179] width 50 height 16
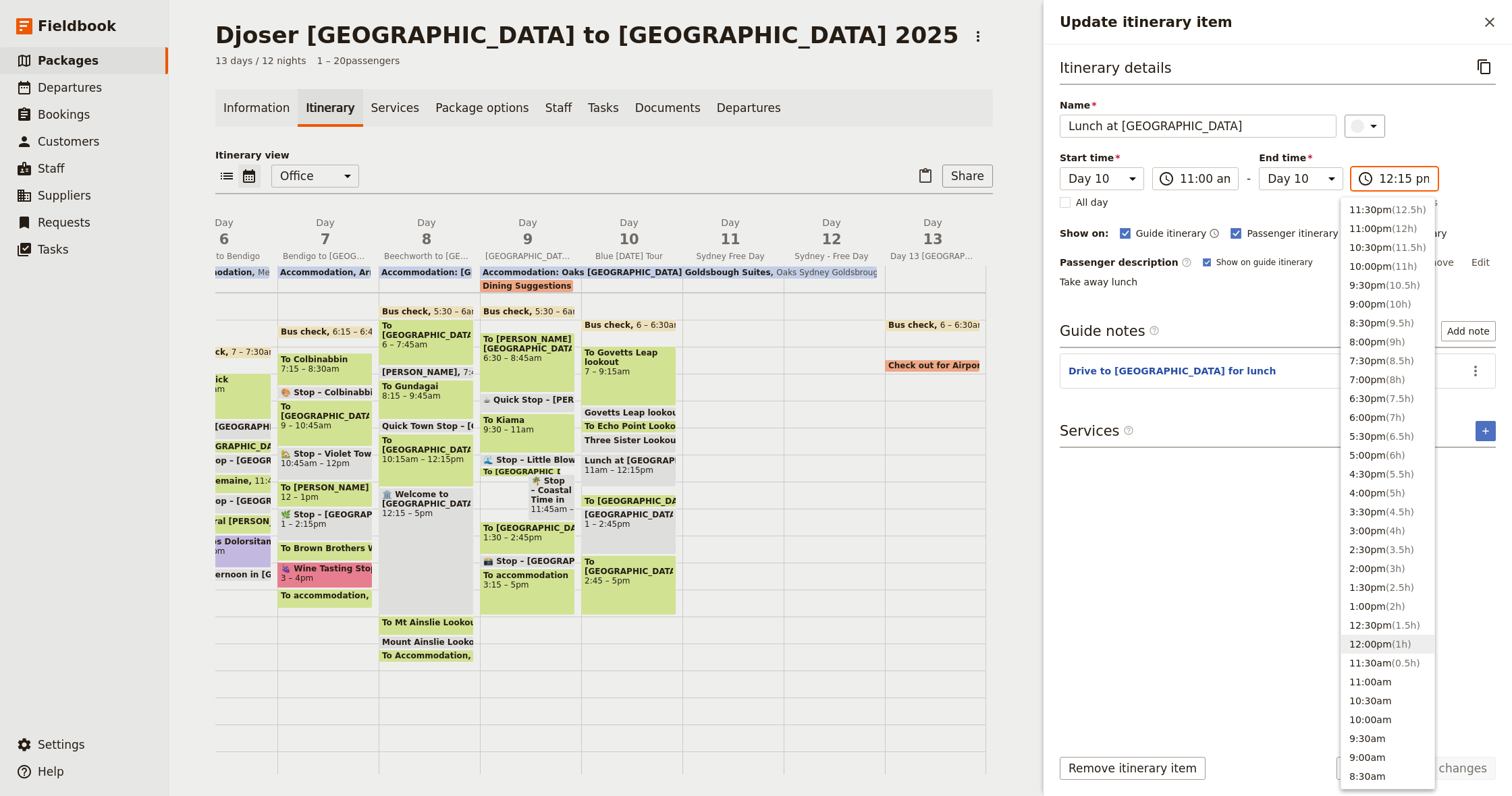
click at [1390, 178] on input "12:15 pm" at bounding box center [1404, 179] width 50 height 16
type input "12:30 pm"
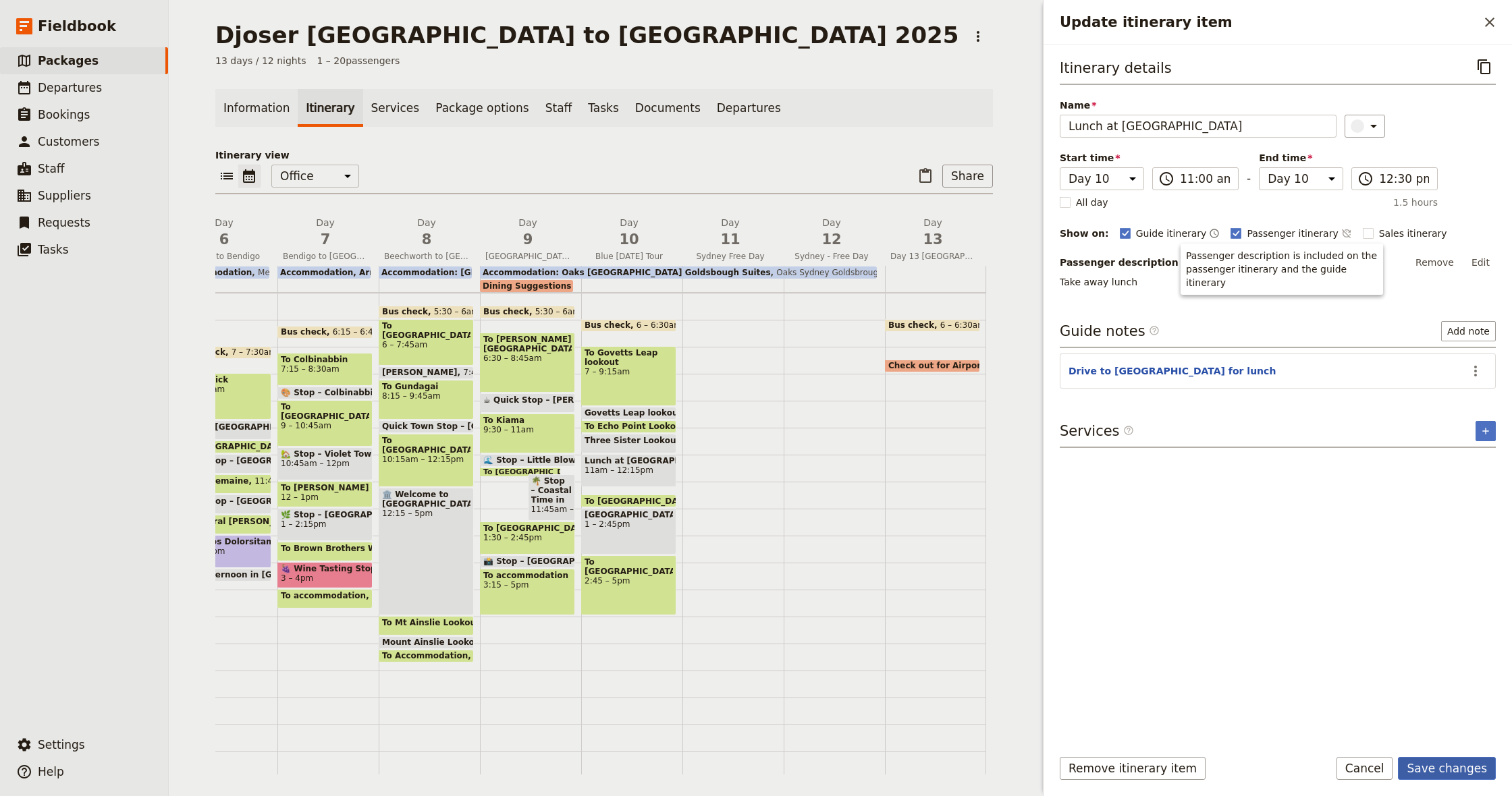
click at [1441, 761] on button "Save changes" at bounding box center [1448, 769] width 98 height 23
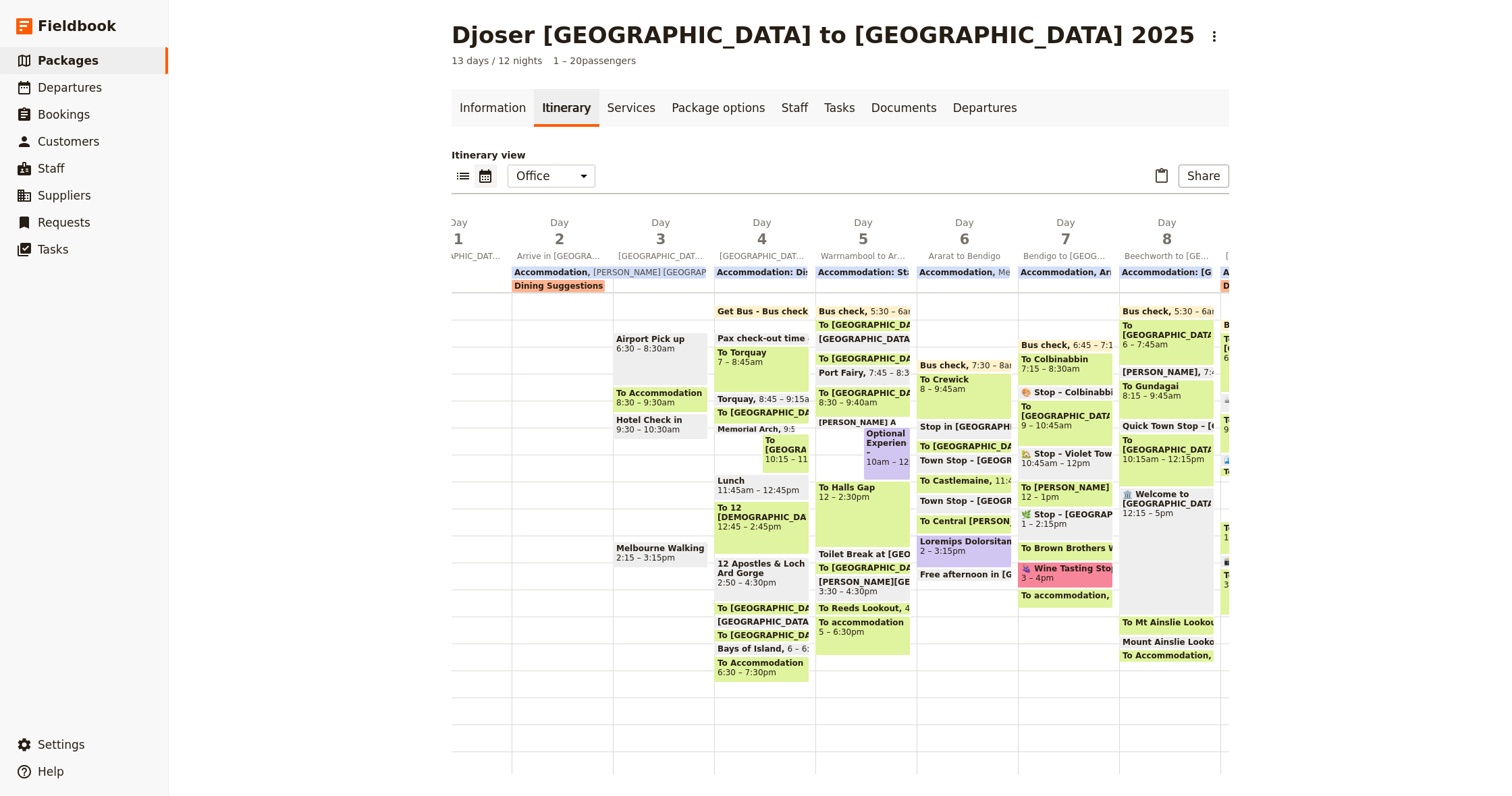
scroll to position [136, 0]
click at [868, 106] on link "Documents" at bounding box center [903, 108] width 81 height 38
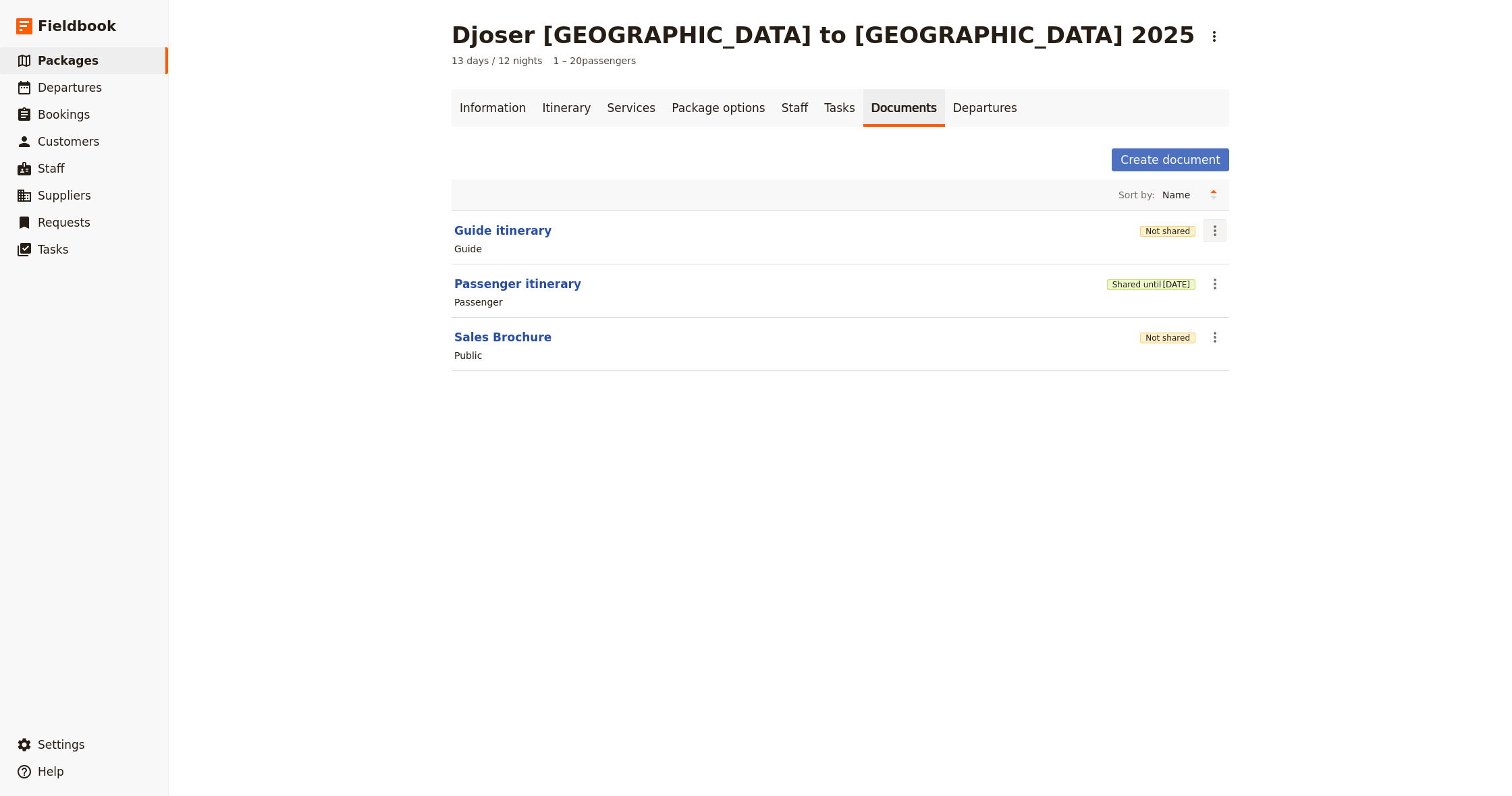
click at [1212, 231] on icon "Actions" at bounding box center [1215, 231] width 16 height 16
click at [1239, 261] on span "Share" at bounding box center [1253, 260] width 81 height 14
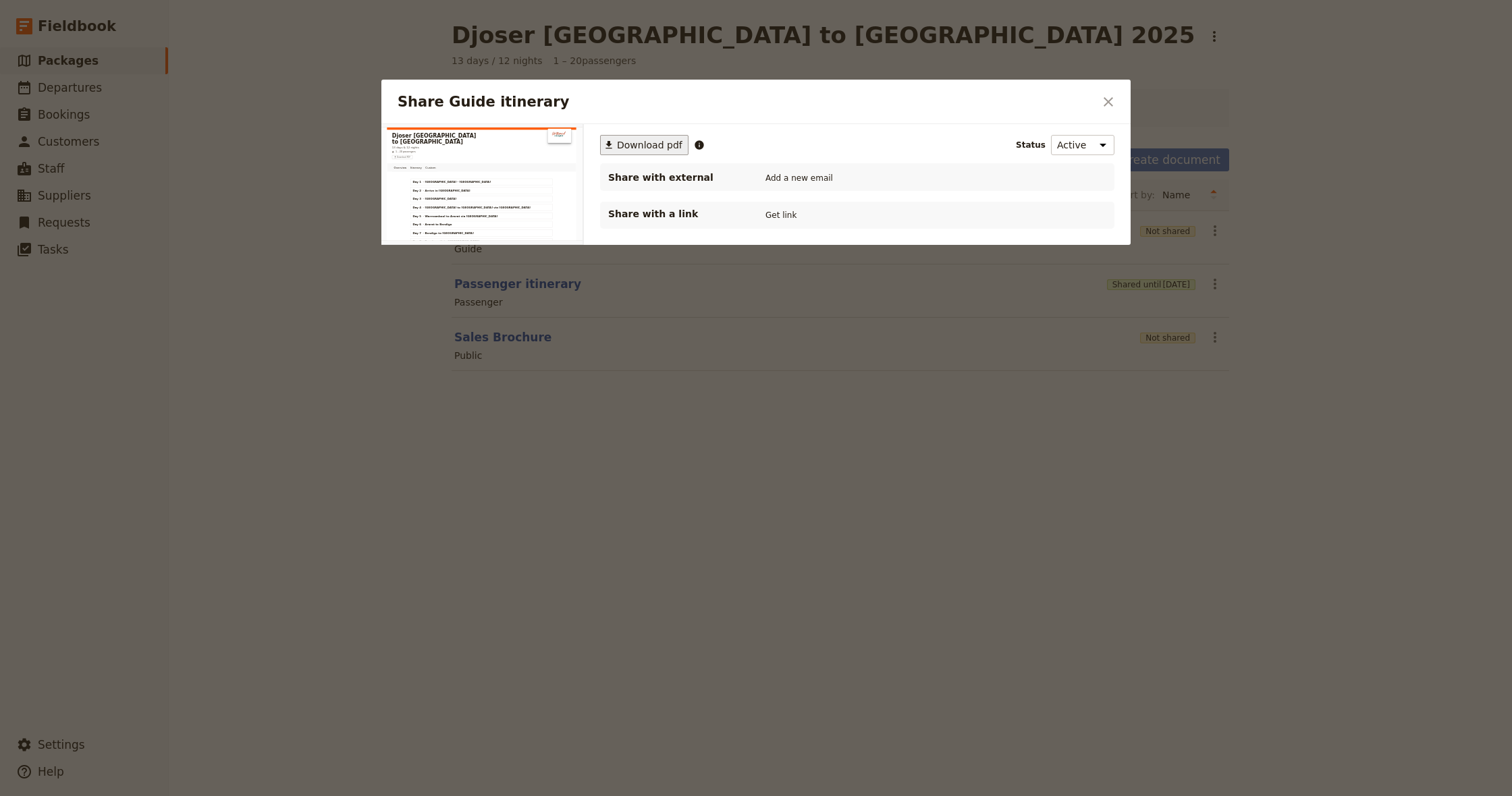
click at [649, 146] on span "Download pdf" at bounding box center [649, 145] width 65 height 14
